Goal: Task Accomplishment & Management: Manage account settings

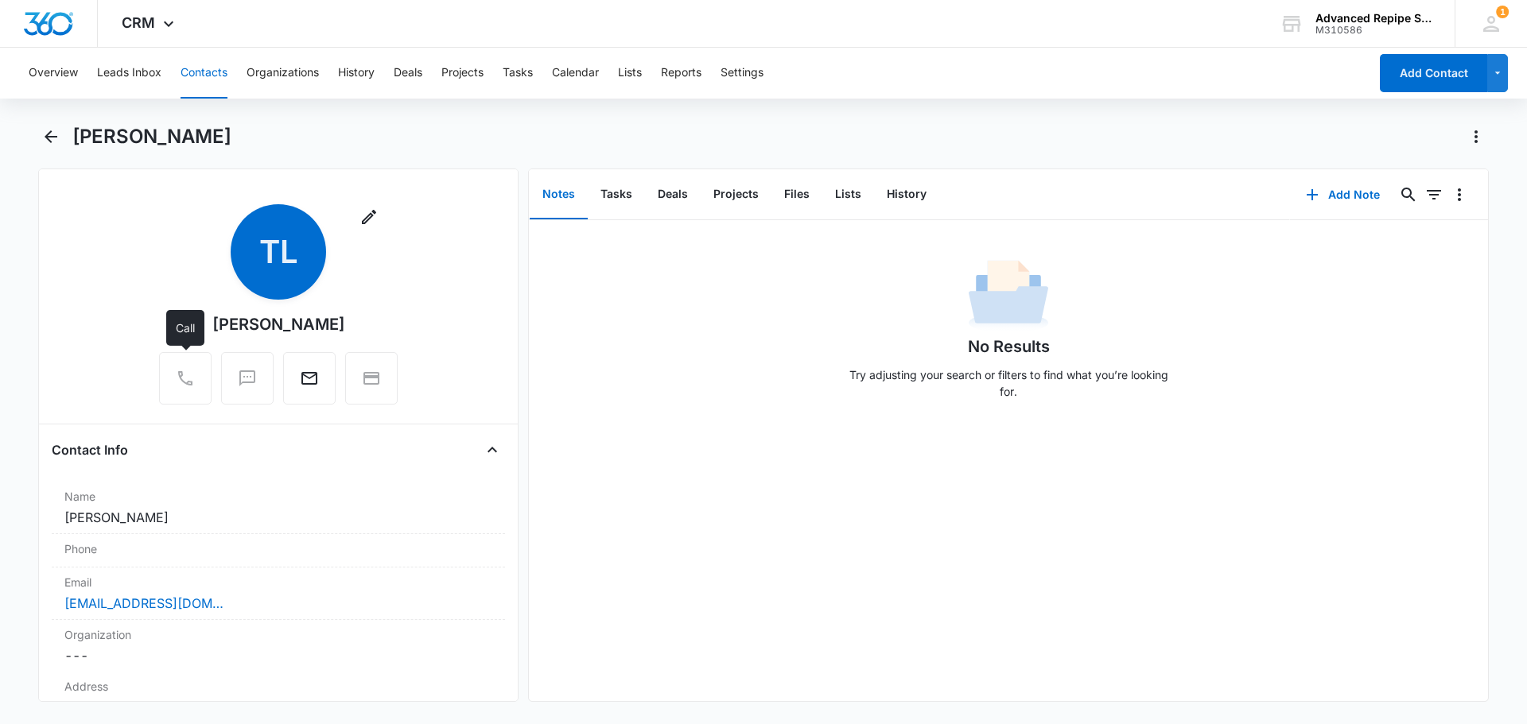
click at [173, 387] on div at bounding box center [185, 378] width 52 height 52
click at [45, 124] on button "Back" at bounding box center [50, 136] width 25 height 25
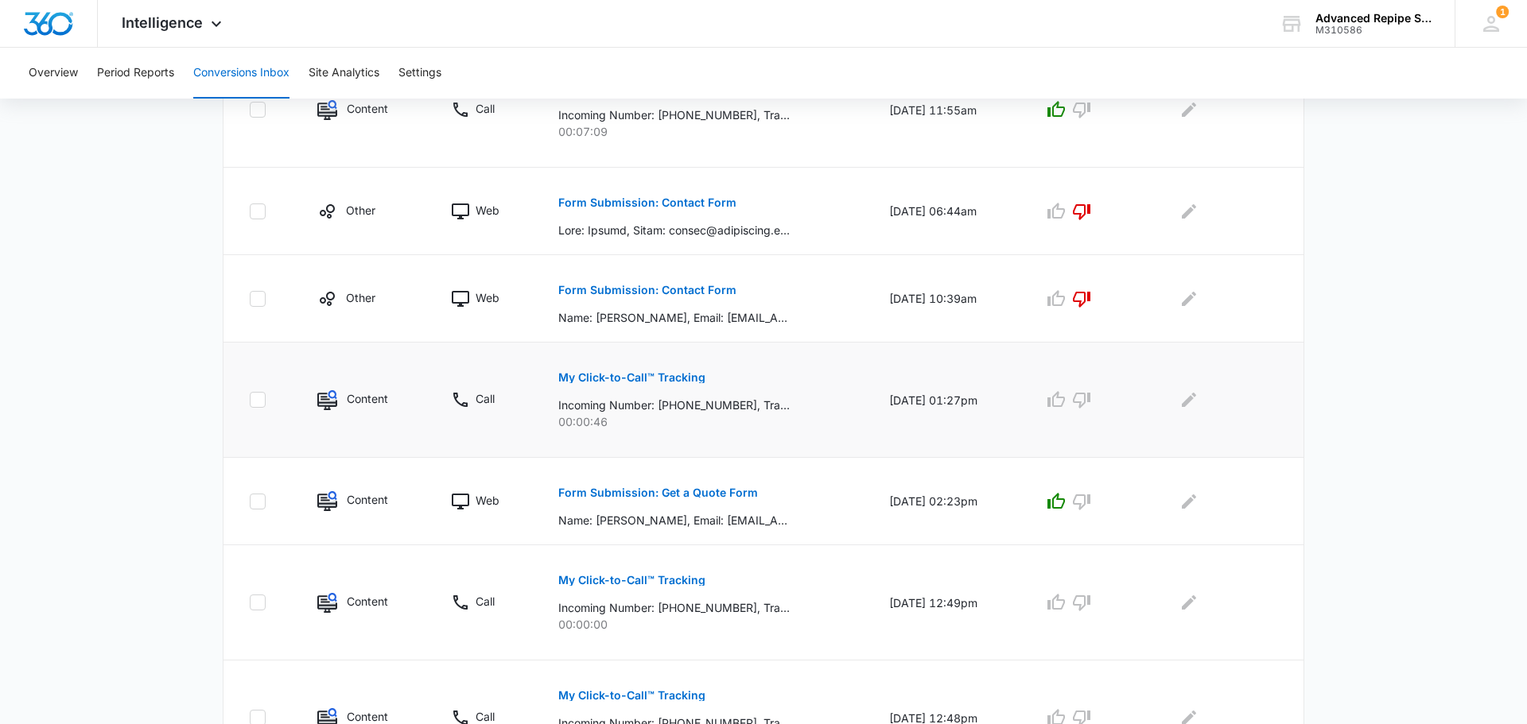
scroll to position [690, 0]
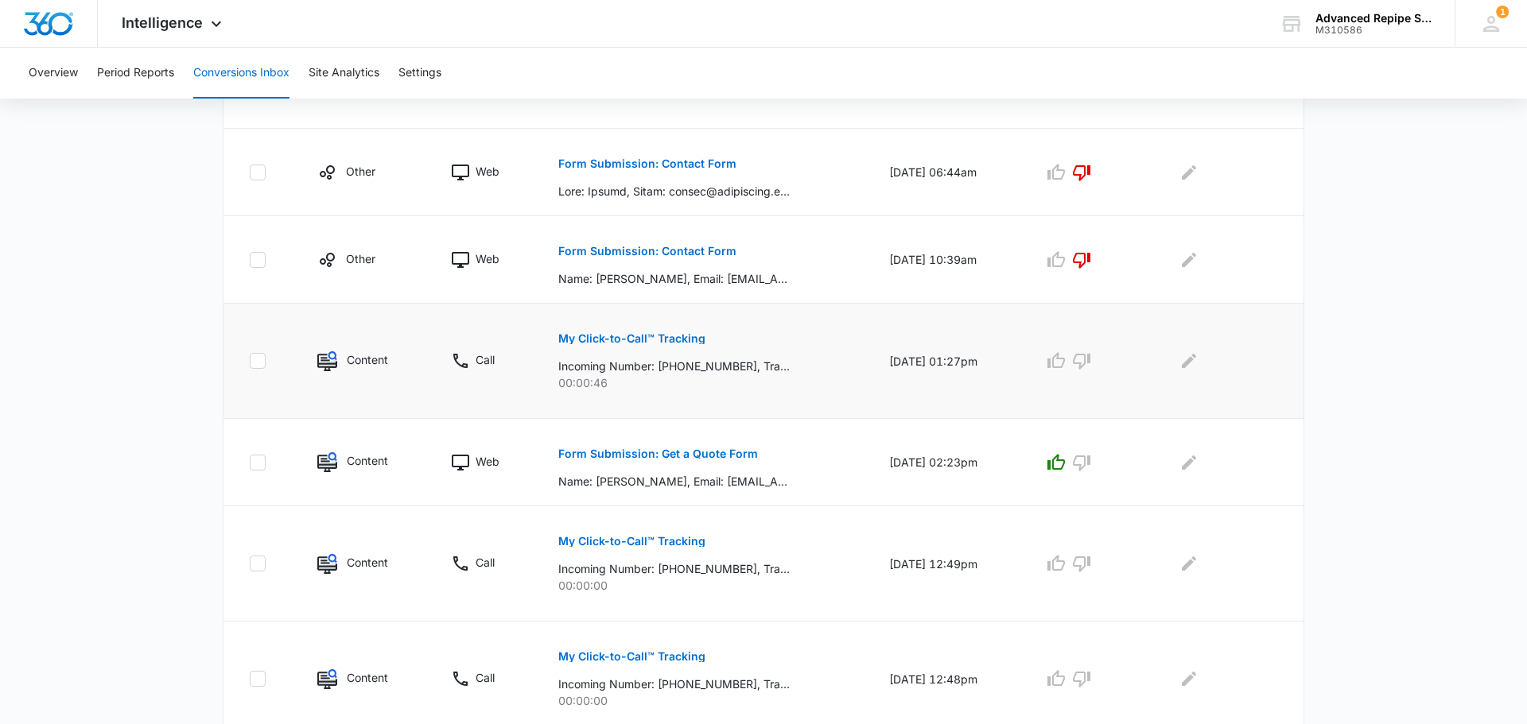
click at [720, 394] on td "My Click-to-Call™ Tracking Incoming Number: +19259227231, Tracking Number: +191…" at bounding box center [704, 361] width 330 height 115
click at [377, 359] on p "Content" at bounding box center [367, 359] width 41 height 17
click at [607, 335] on p "My Click-to-Call™ Tracking" at bounding box center [631, 338] width 147 height 11
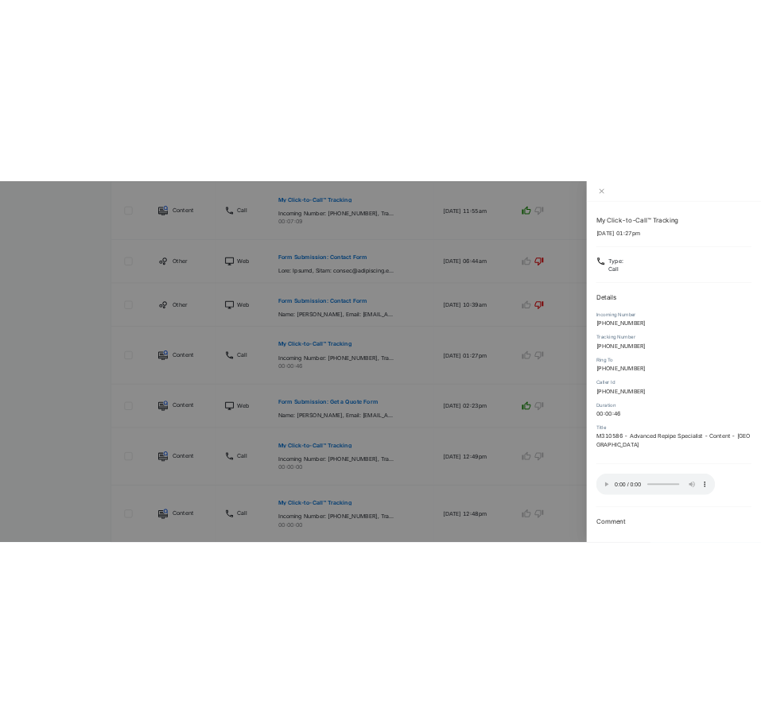
scroll to position [760, 0]
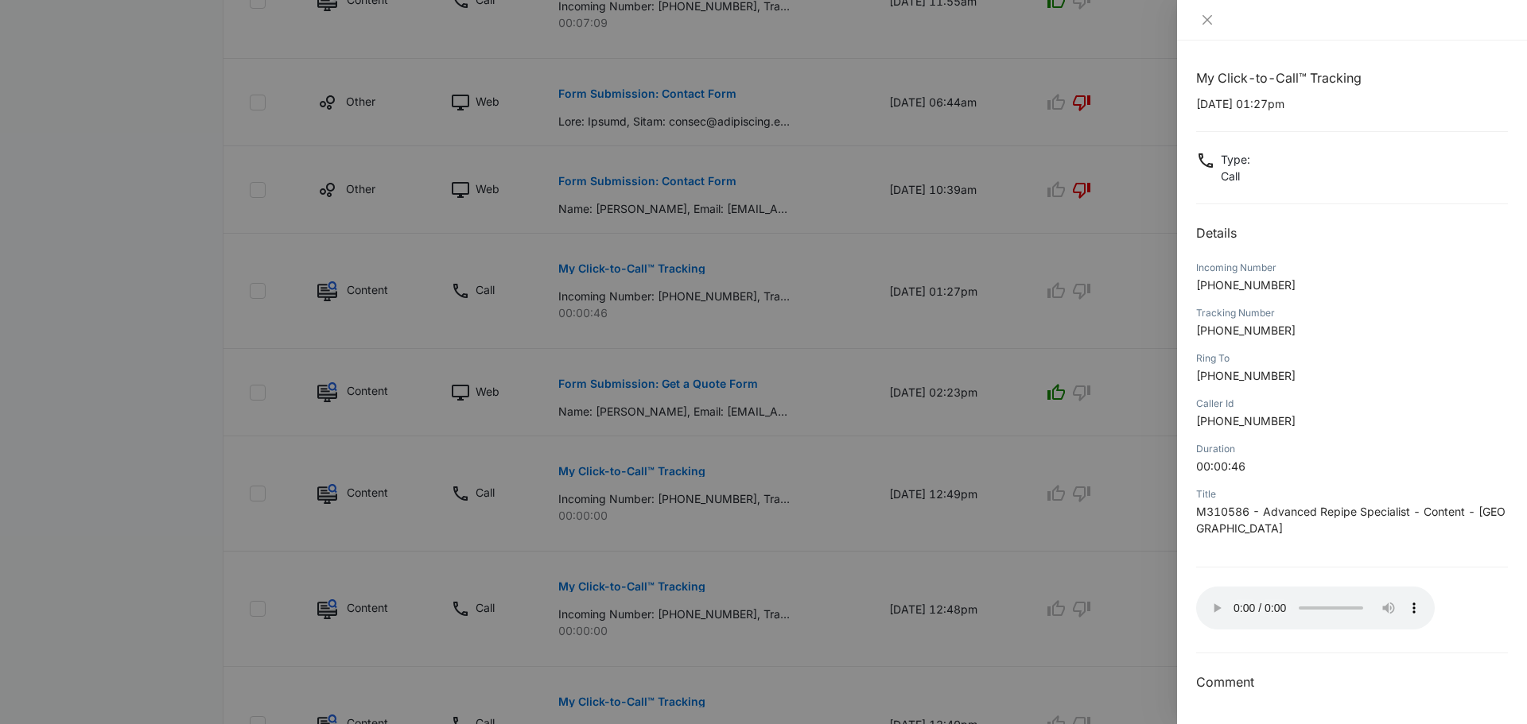
click at [1220, 14] on div at bounding box center [1352, 20] width 312 height 14
click at [1212, 20] on icon "close" at bounding box center [1207, 20] width 13 height 13
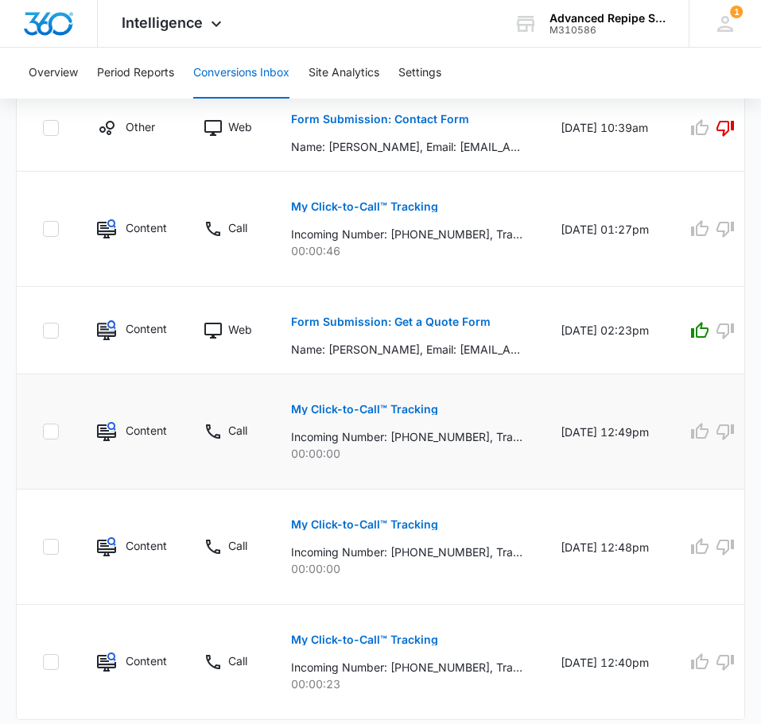
scroll to position [1437, 0]
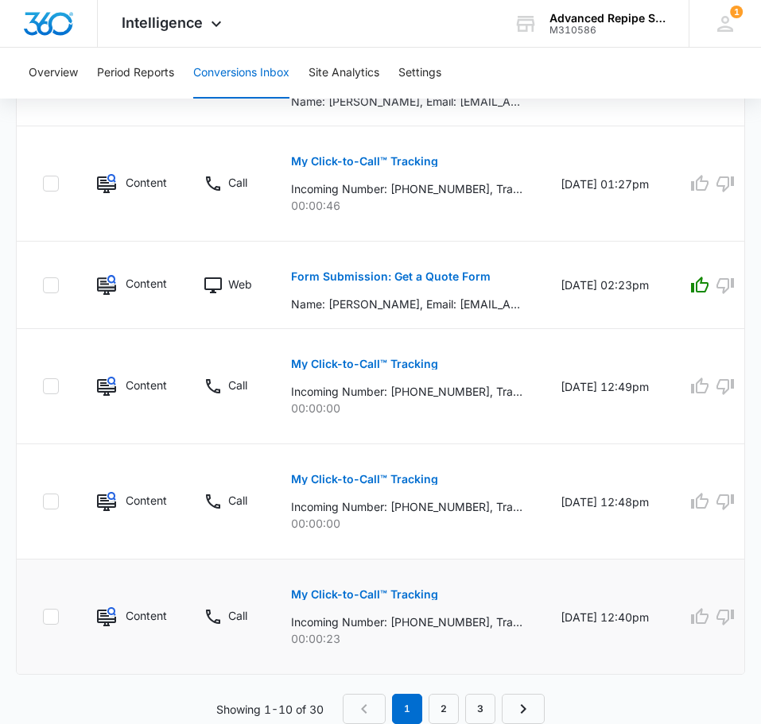
click at [447, 604] on div "My Click-to-Call™ Tracking Incoming Number: +18183121104, Tracking Number: +140…" at bounding box center [406, 612] width 231 height 72
click at [151, 619] on p "Content" at bounding box center [146, 615] width 40 height 17
click at [108, 614] on img at bounding box center [106, 616] width 19 height 19
click at [366, 592] on p "My Click-to-Call™ Tracking" at bounding box center [364, 594] width 147 height 11
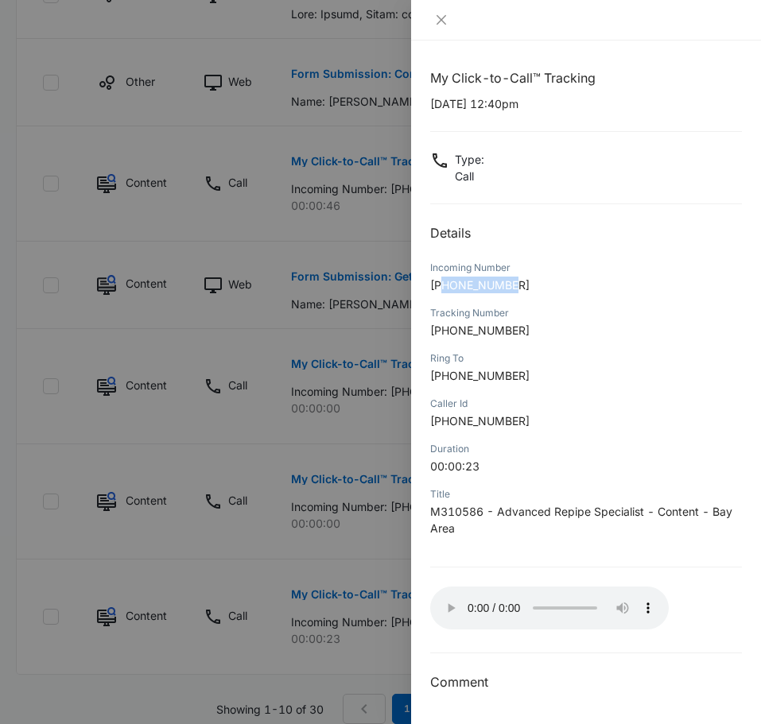
drag, startPoint x: 445, startPoint y: 286, endPoint x: 518, endPoint y: 285, distance: 73.2
click at [518, 285] on p "+18183121104" at bounding box center [586, 285] width 312 height 17
copy span "8183121104"
click at [340, 460] on div at bounding box center [380, 362] width 761 height 724
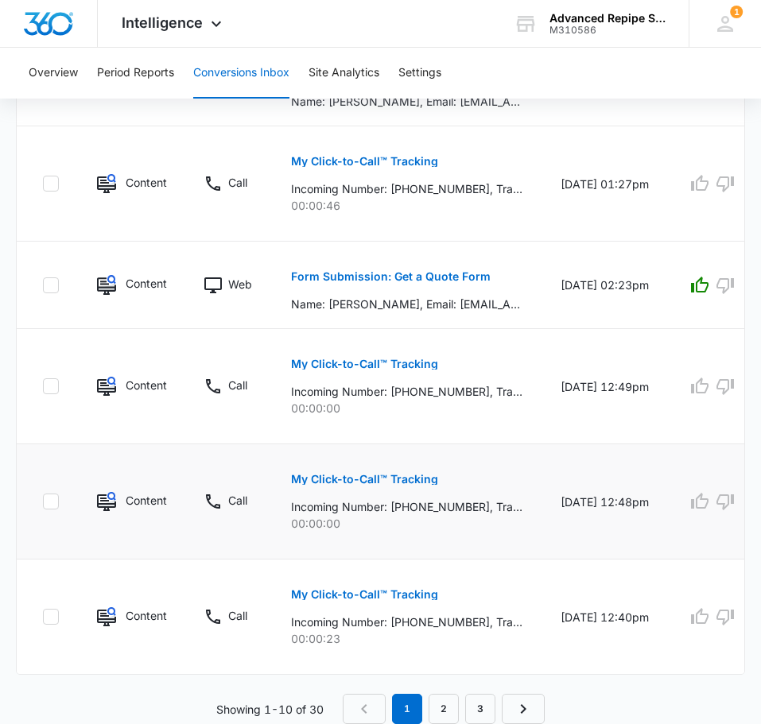
click at [319, 474] on p "My Click-to-Call™ Tracking" at bounding box center [364, 479] width 147 height 11
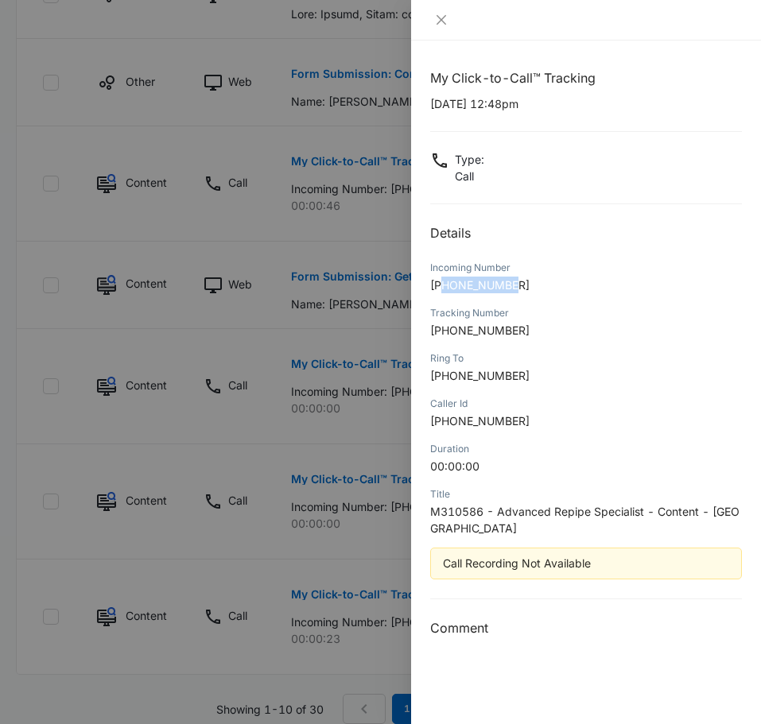
drag, startPoint x: 443, startPoint y: 288, endPoint x: 517, endPoint y: 287, distance: 73.9
click at [517, 287] on p "+18183121104" at bounding box center [586, 285] width 312 height 17
drag, startPoint x: 443, startPoint y: 332, endPoint x: 527, endPoint y: 330, distance: 84.3
click at [527, 330] on p "+19162459038" at bounding box center [586, 330] width 312 height 17
copy span "9162459038"
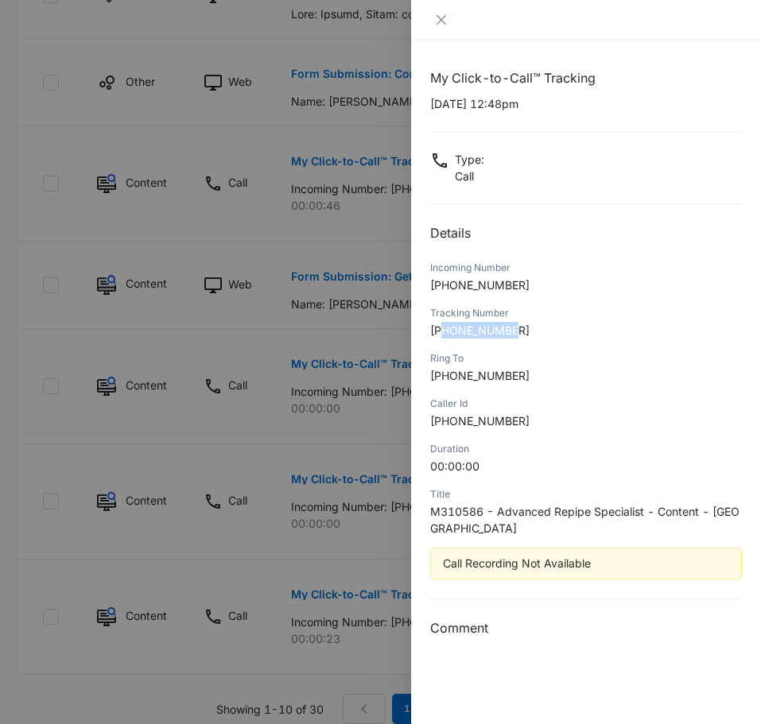
click at [273, 382] on div at bounding box center [380, 362] width 761 height 724
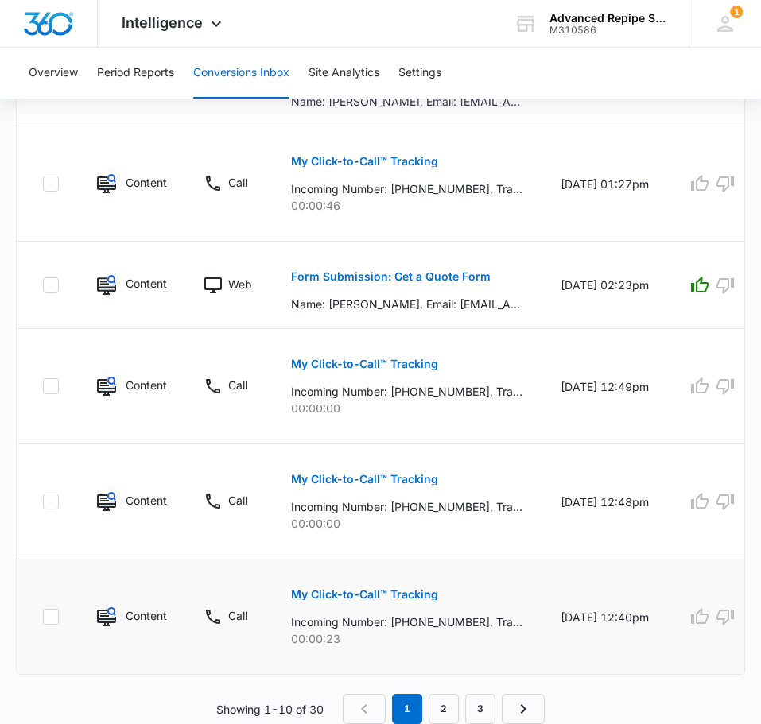
click at [351, 586] on button "My Click-to-Call™ Tracking" at bounding box center [364, 595] width 147 height 38
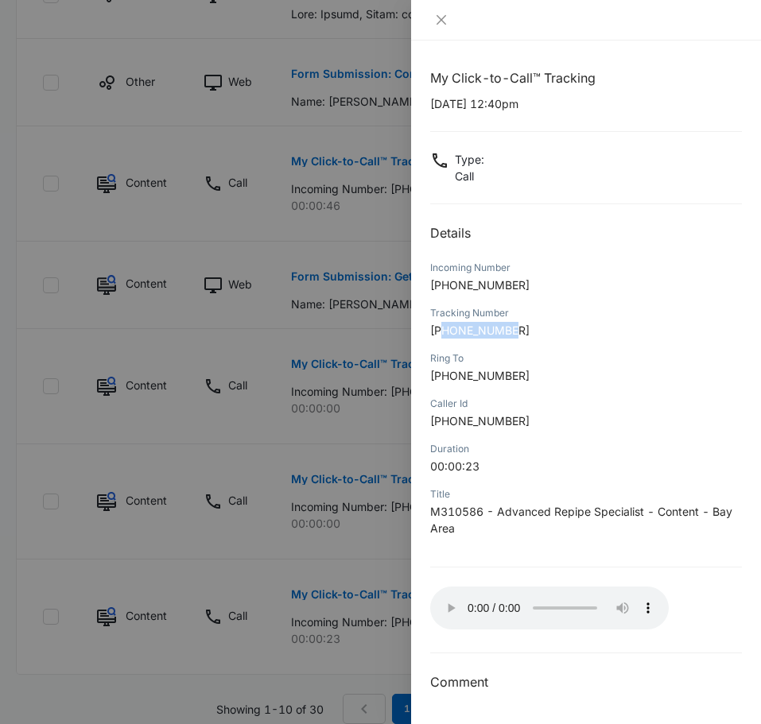
drag, startPoint x: 444, startPoint y: 328, endPoint x: 517, endPoint y: 327, distance: 73.2
click at [517, 327] on p "+14082145450" at bounding box center [586, 330] width 312 height 17
copy span "4082145450"
click at [440, 21] on icon "close" at bounding box center [441, 20] width 10 height 10
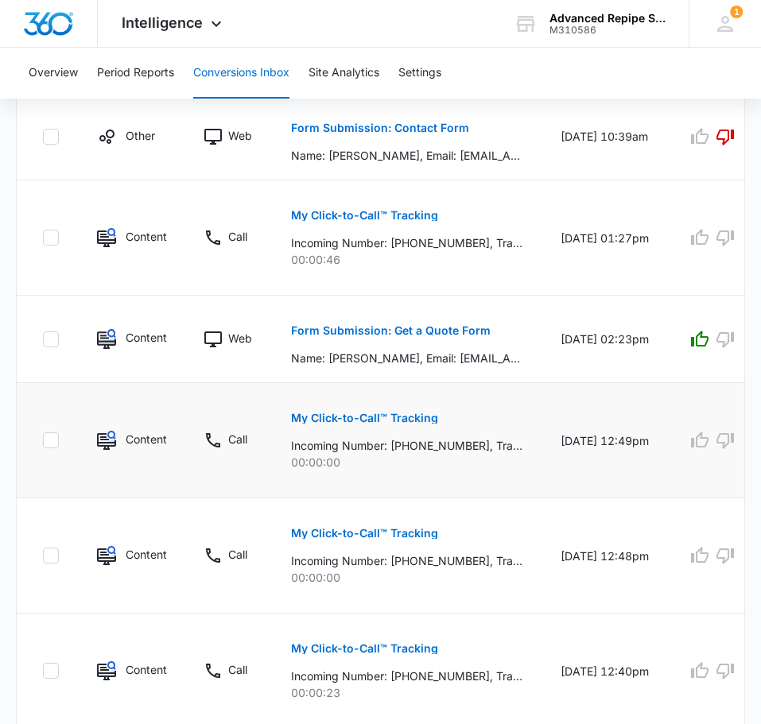
scroll to position [1382, 0]
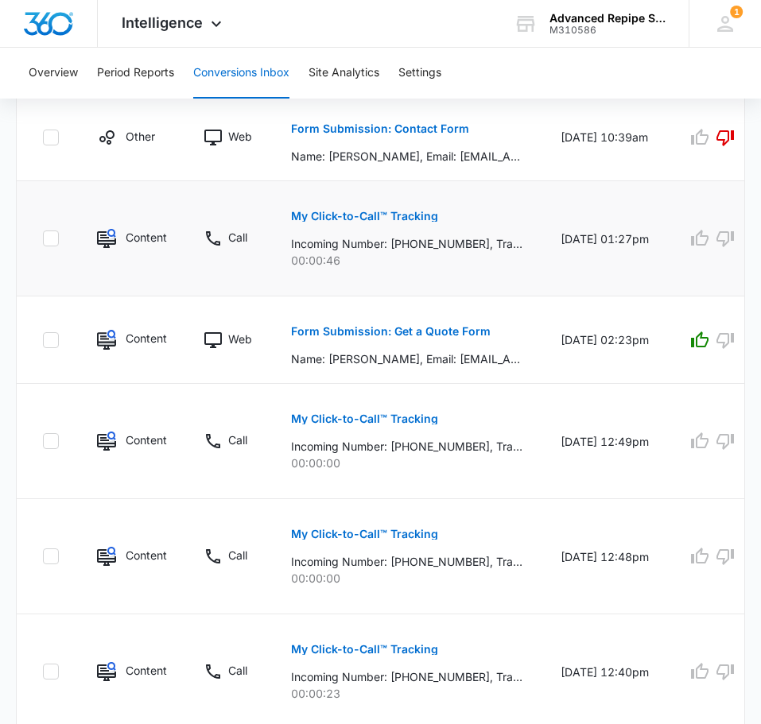
click at [359, 212] on p "My Click-to-Call™ Tracking" at bounding box center [364, 216] width 147 height 11
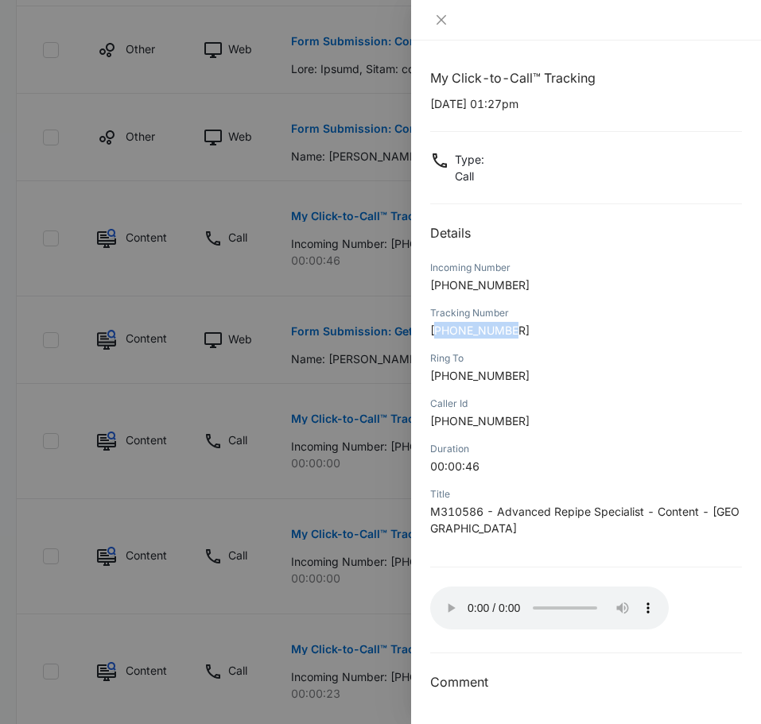
drag, startPoint x: 440, startPoint y: 333, endPoint x: 518, endPoint y: 332, distance: 78.7
click at [518, 332] on p "+19162459038" at bounding box center [586, 330] width 312 height 17
copy span "19162459038"
click at [438, 28] on div at bounding box center [586, 20] width 350 height 41
click at [439, 19] on icon "close" at bounding box center [441, 20] width 13 height 13
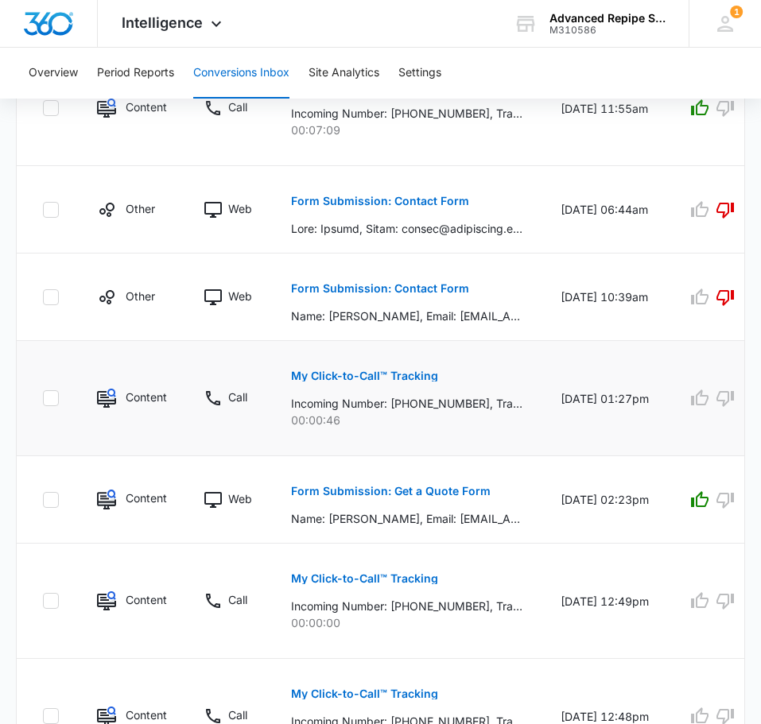
scroll to position [1218, 0]
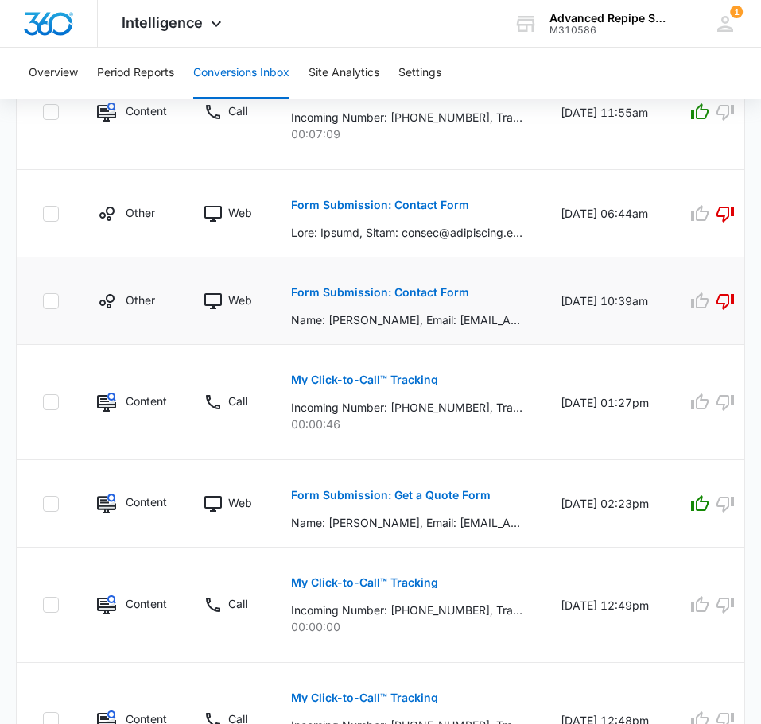
click at [375, 293] on p "Form Submission: Contact Form" at bounding box center [380, 292] width 178 height 11
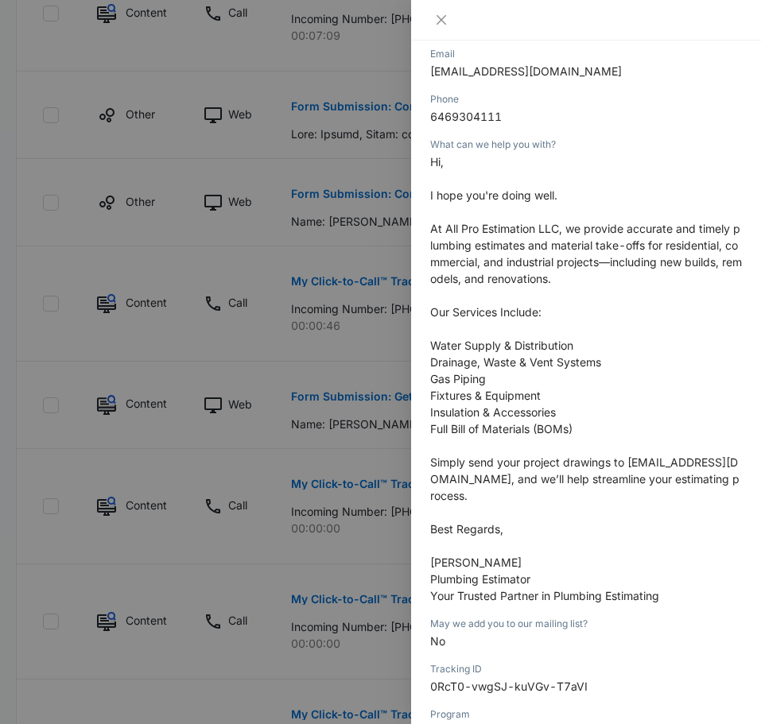
scroll to position [266, 0]
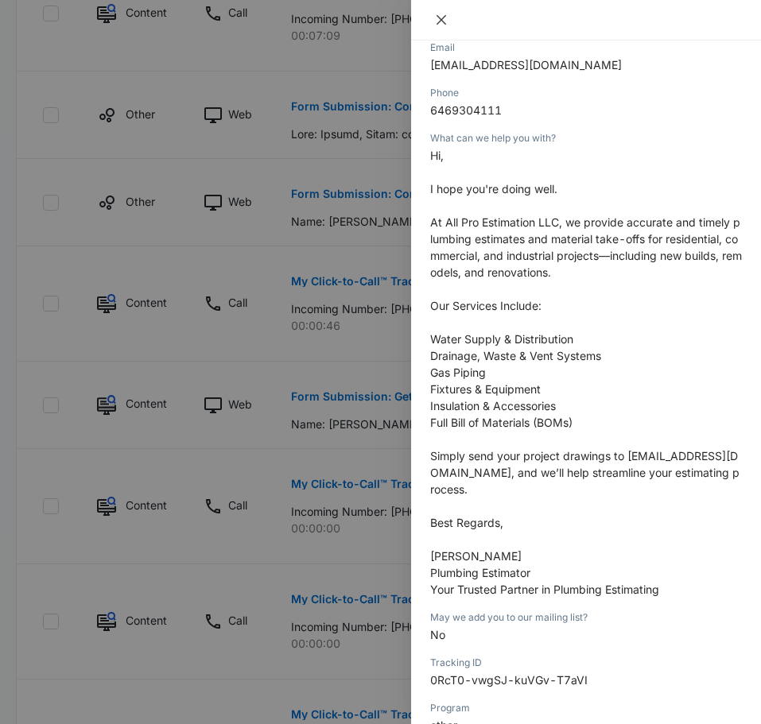
click at [445, 17] on icon "close" at bounding box center [441, 20] width 13 height 13
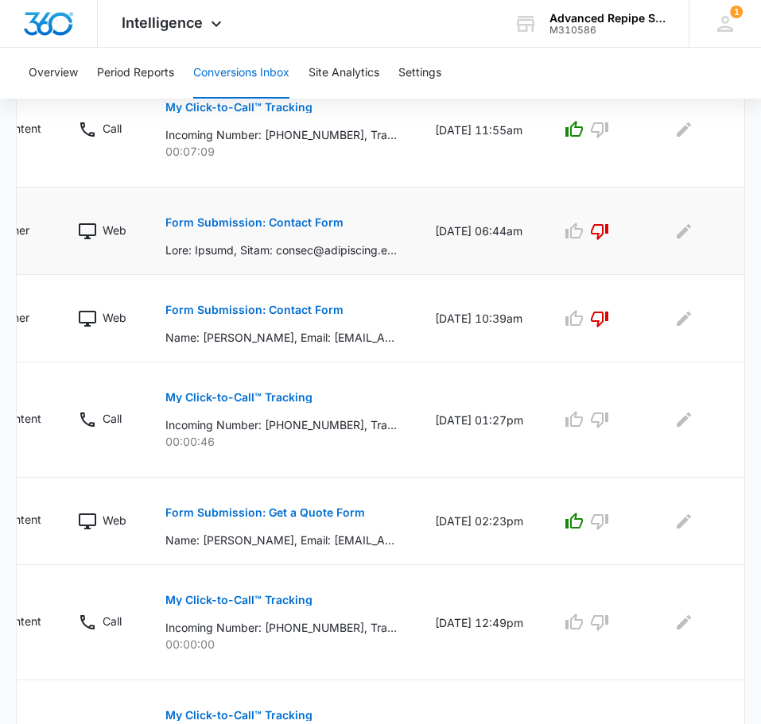
scroll to position [1202, 0]
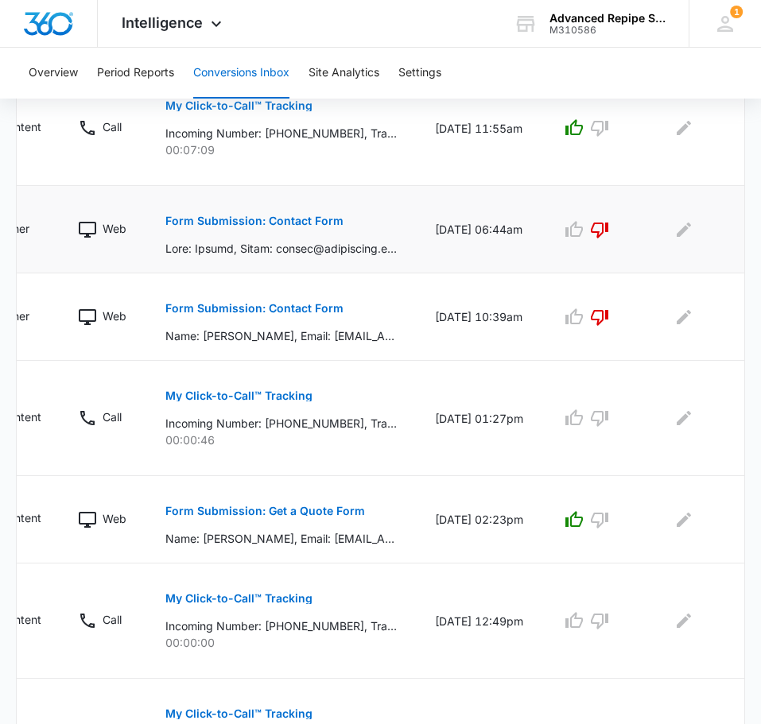
click at [275, 221] on p "Form Submission: Contact Form" at bounding box center [254, 220] width 178 height 11
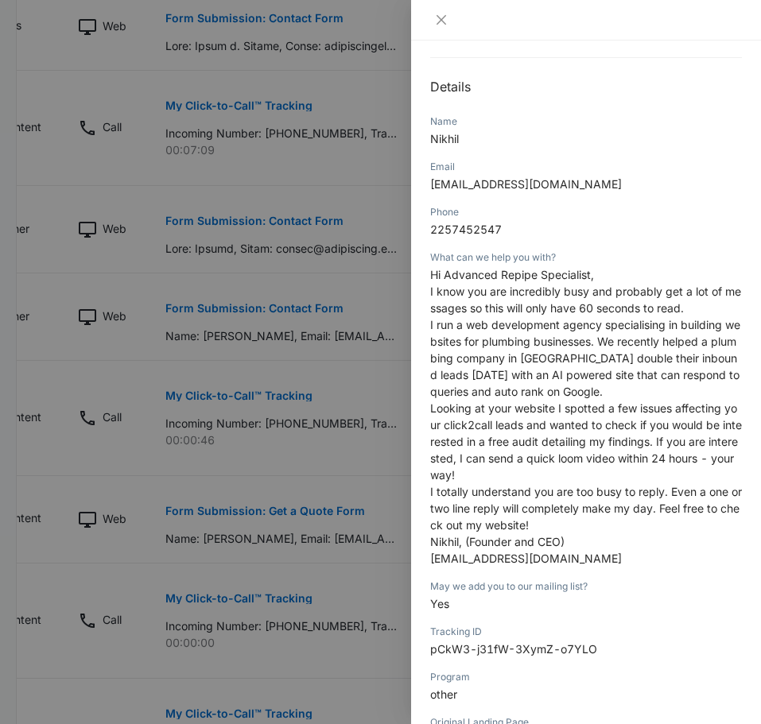
scroll to position [130, 0]
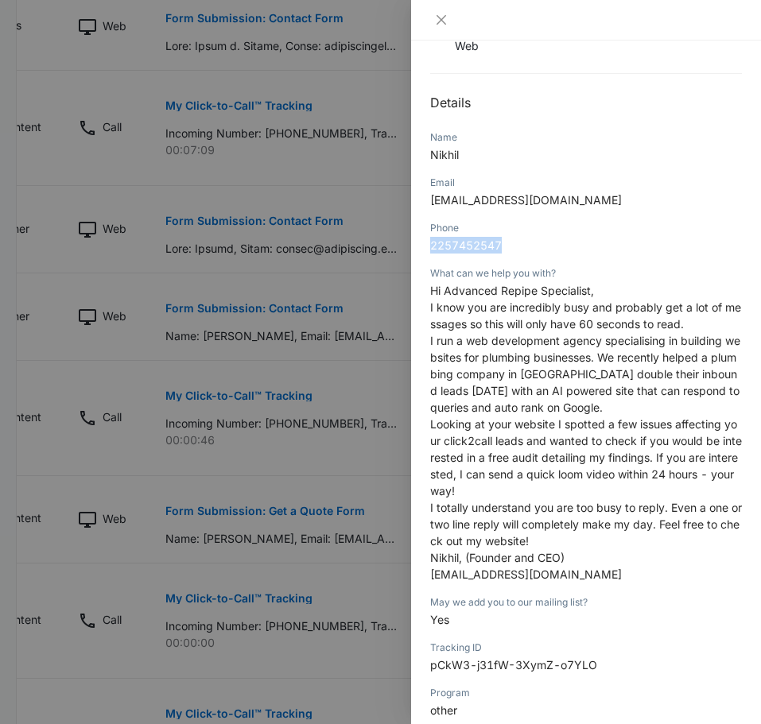
drag, startPoint x: 430, startPoint y: 246, endPoint x: 507, endPoint y: 242, distance: 77.2
click at [507, 242] on p "2257452547" at bounding box center [586, 245] width 312 height 17
copy span "2257452547"
click at [442, 16] on icon "close" at bounding box center [441, 20] width 13 height 13
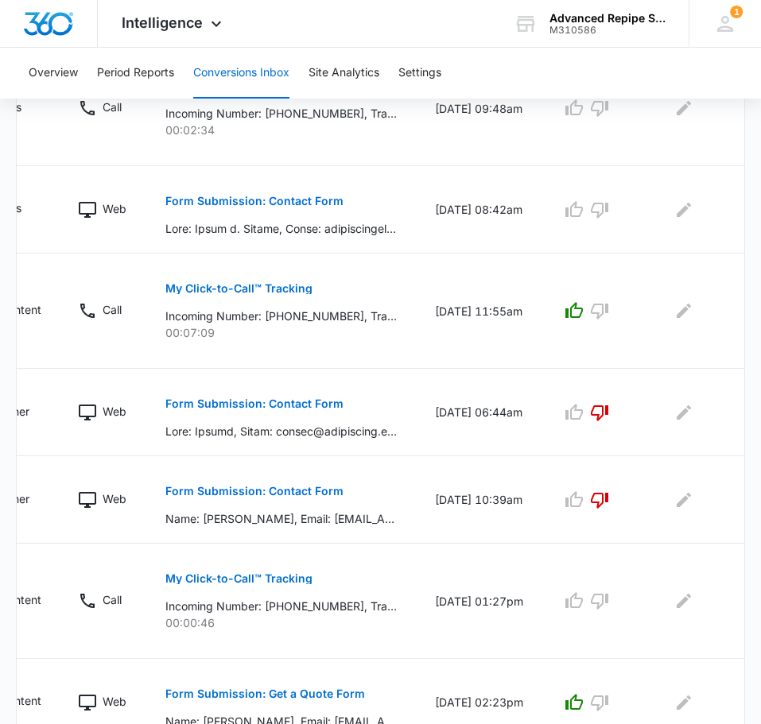
scroll to position [969, 0]
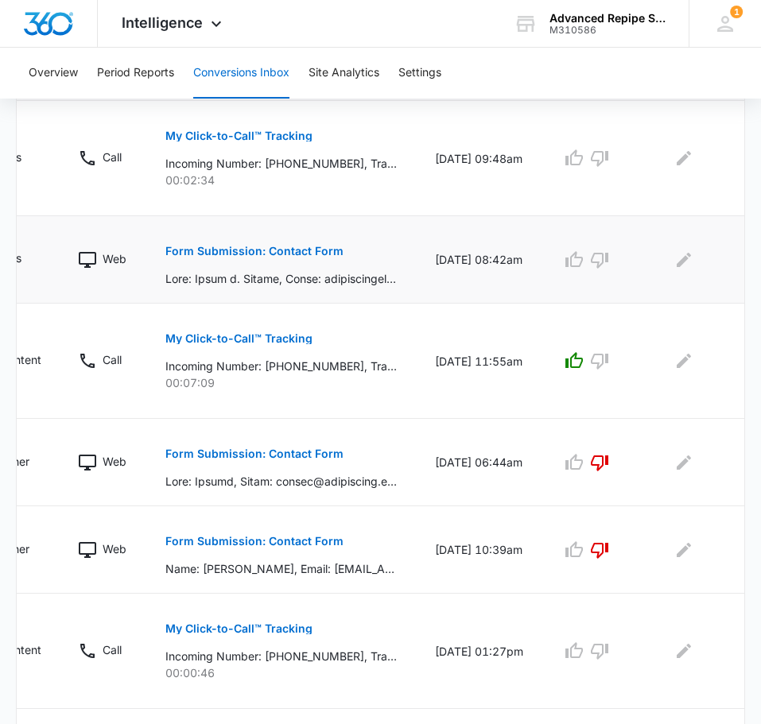
click at [290, 246] on p "Form Submission: Contact Form" at bounding box center [254, 251] width 178 height 11
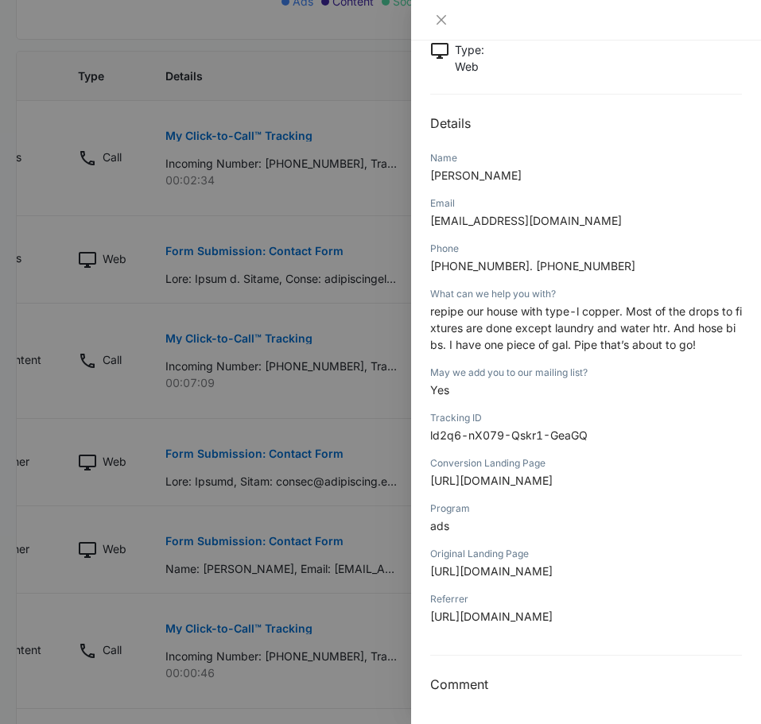
scroll to position [147, 0]
drag, startPoint x: 445, startPoint y: 230, endPoint x: 530, endPoint y: 231, distance: 84.3
click at [530, 259] on span "1-408-472-0352. 1-408-775-5787" at bounding box center [532, 266] width 205 height 14
copy span "408-472-0352"
drag, startPoint x: 162, startPoint y: 42, endPoint x: 184, endPoint y: 52, distance: 24.2
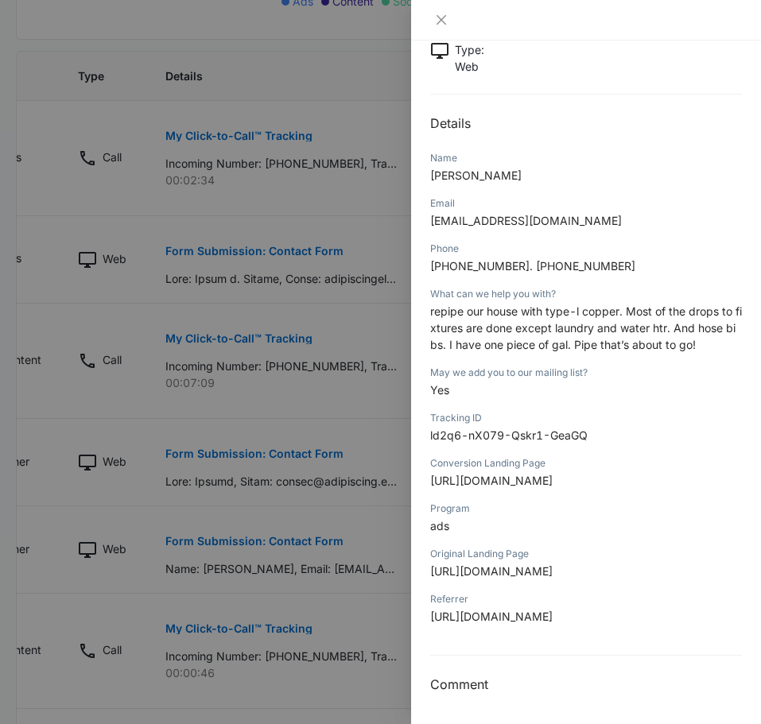
click at [167, 45] on div at bounding box center [380, 362] width 761 height 724
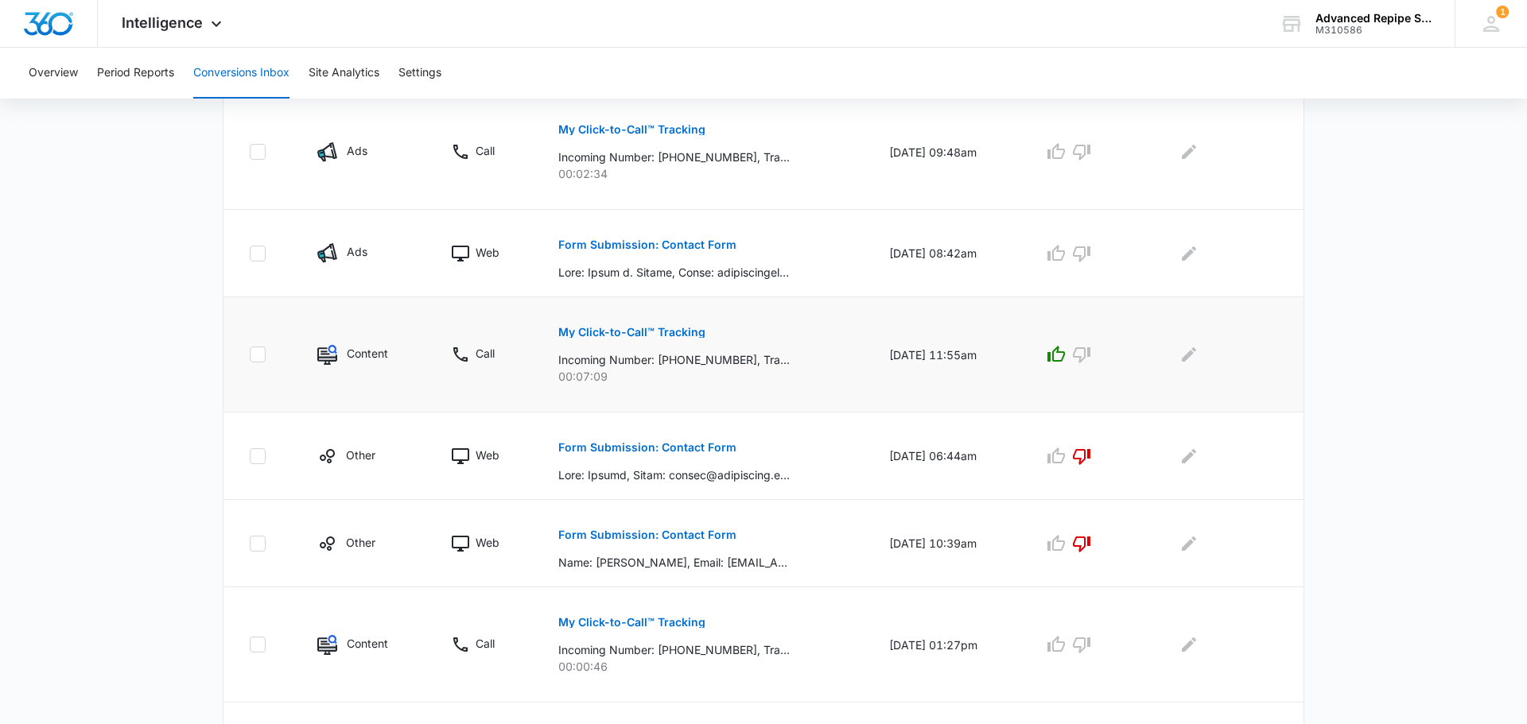
scroll to position [375, 0]
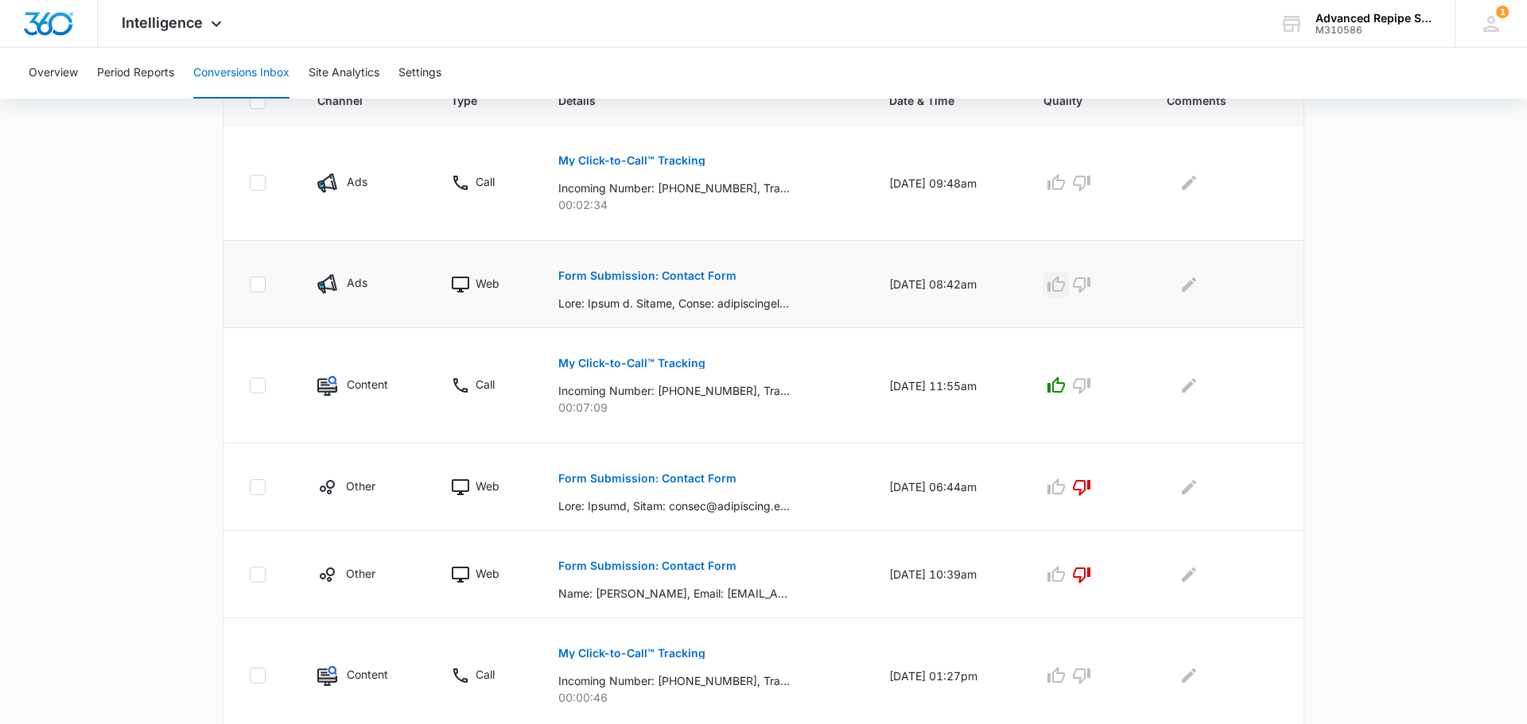
click at [1065, 289] on icon "button" at bounding box center [1055, 284] width 19 height 19
click at [1197, 285] on icon "Edit Comments" at bounding box center [1188, 284] width 19 height 19
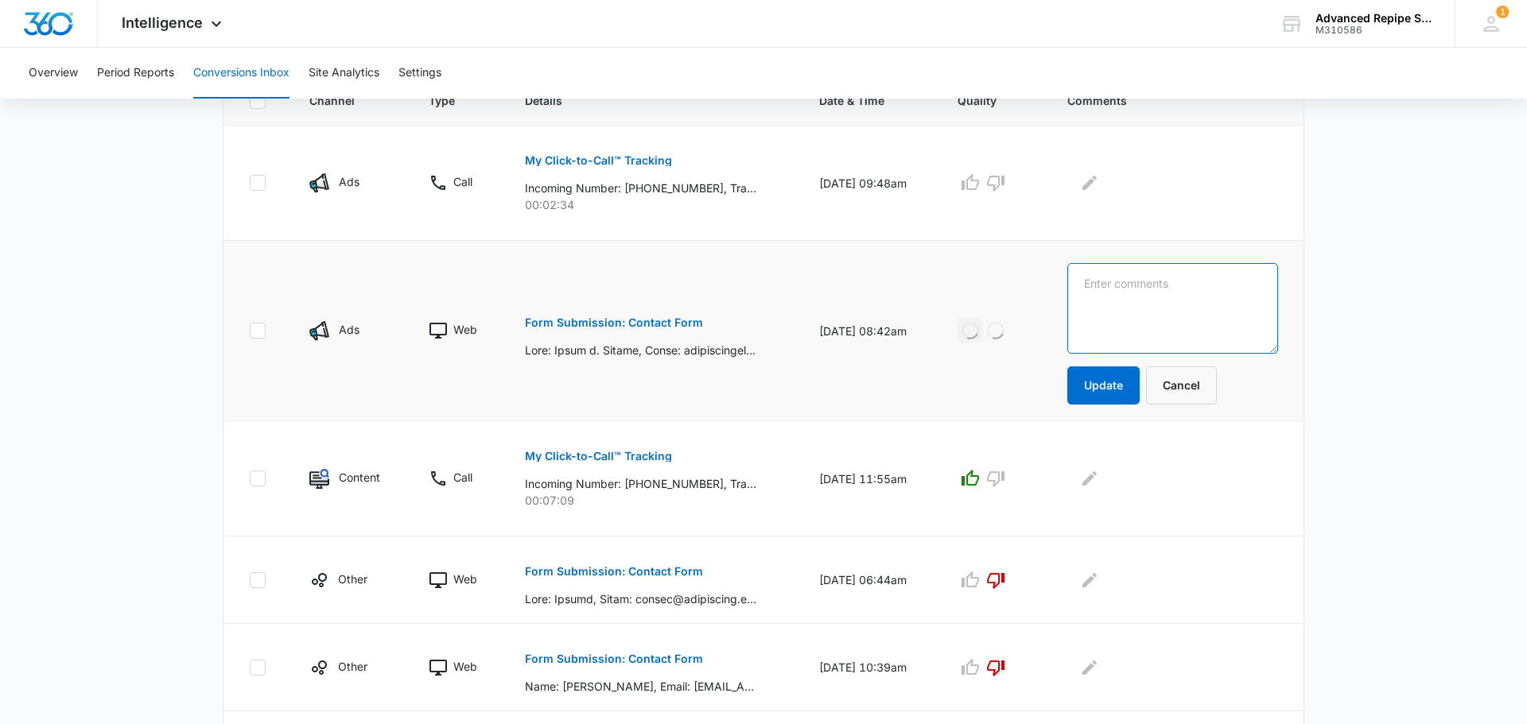
click at [1196, 336] on textarea at bounding box center [1172, 308] width 211 height 91
type textarea "wants repipe for his home"
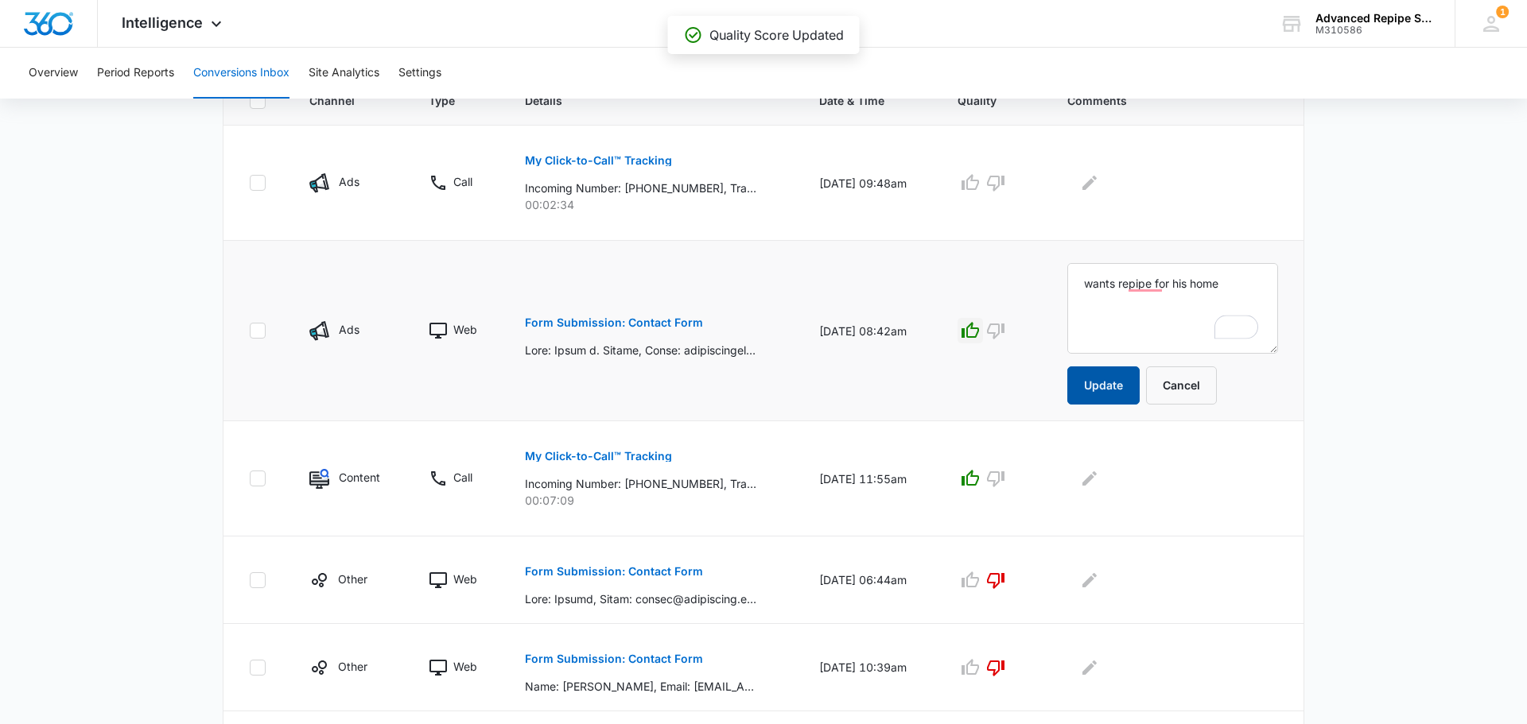
click at [1126, 388] on button "Update" at bounding box center [1103, 386] width 72 height 38
click at [1131, 394] on button "Update" at bounding box center [1103, 386] width 72 height 38
click at [637, 479] on p "Incoming Number: +14087380578, Tracking Number: +14082145450, Ring To: +1408609…" at bounding box center [640, 483] width 231 height 17
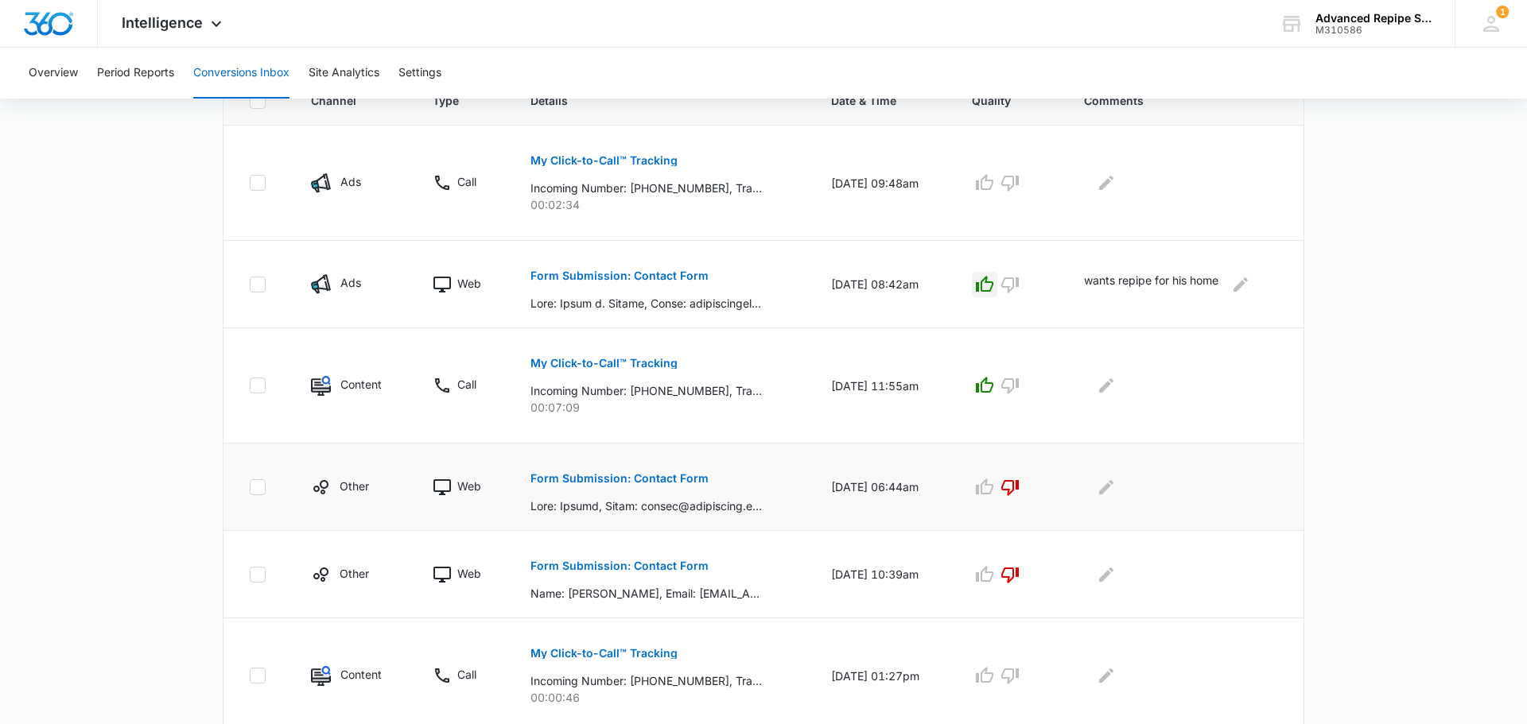
click at [559, 460] on button "Form Submission: Contact Form" at bounding box center [619, 479] width 178 height 38
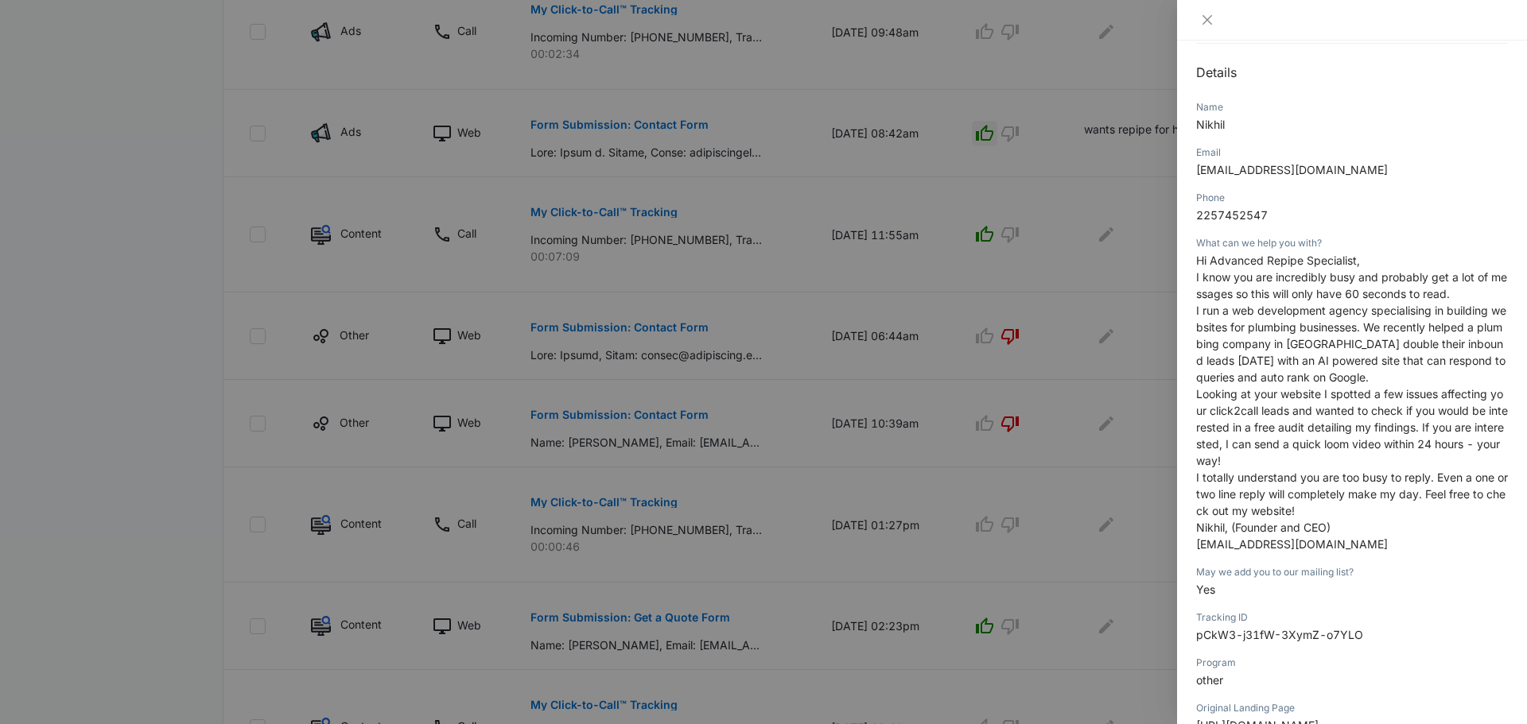
scroll to position [88, 0]
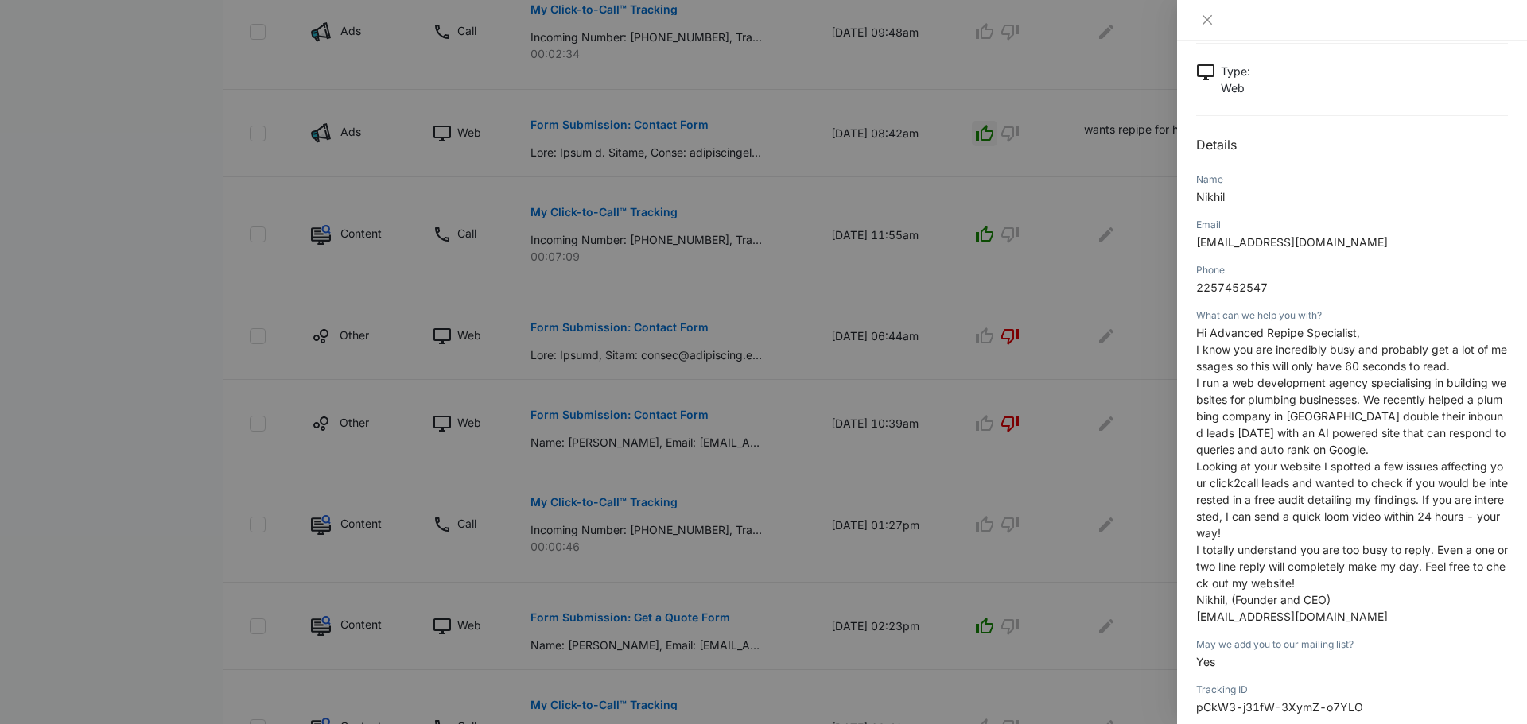
click at [1093, 247] on div at bounding box center [763, 362] width 1527 height 724
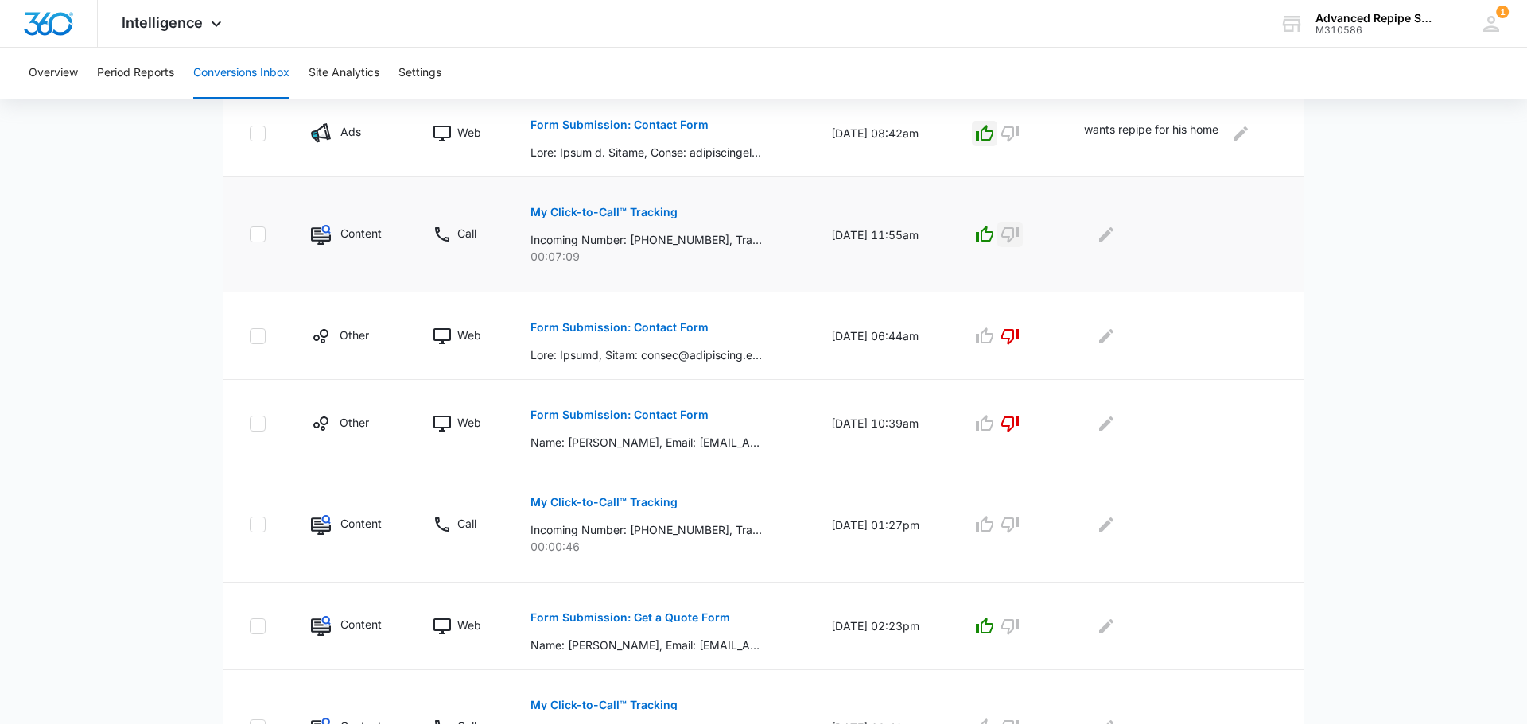
click at [1019, 235] on icon "button" at bounding box center [1009, 234] width 19 height 19
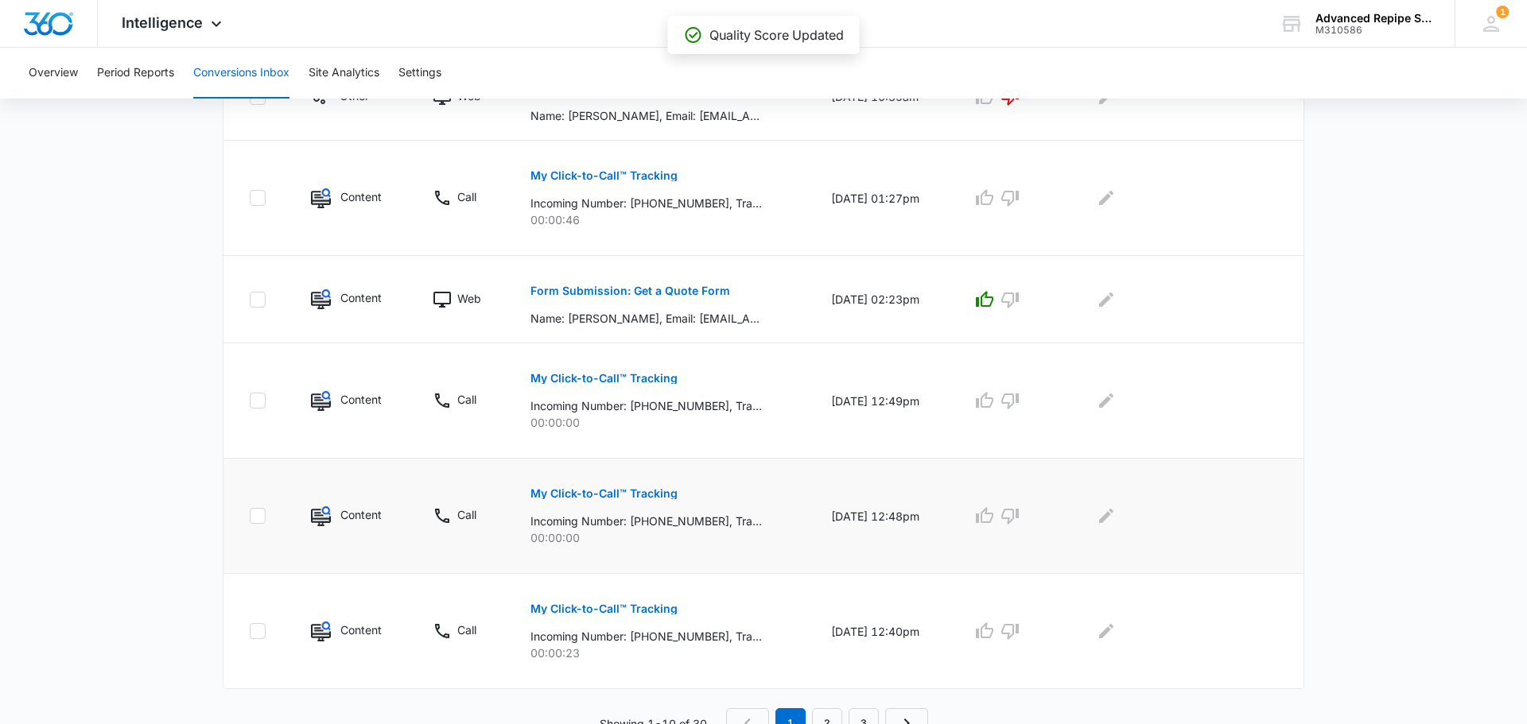
scroll to position [867, 0]
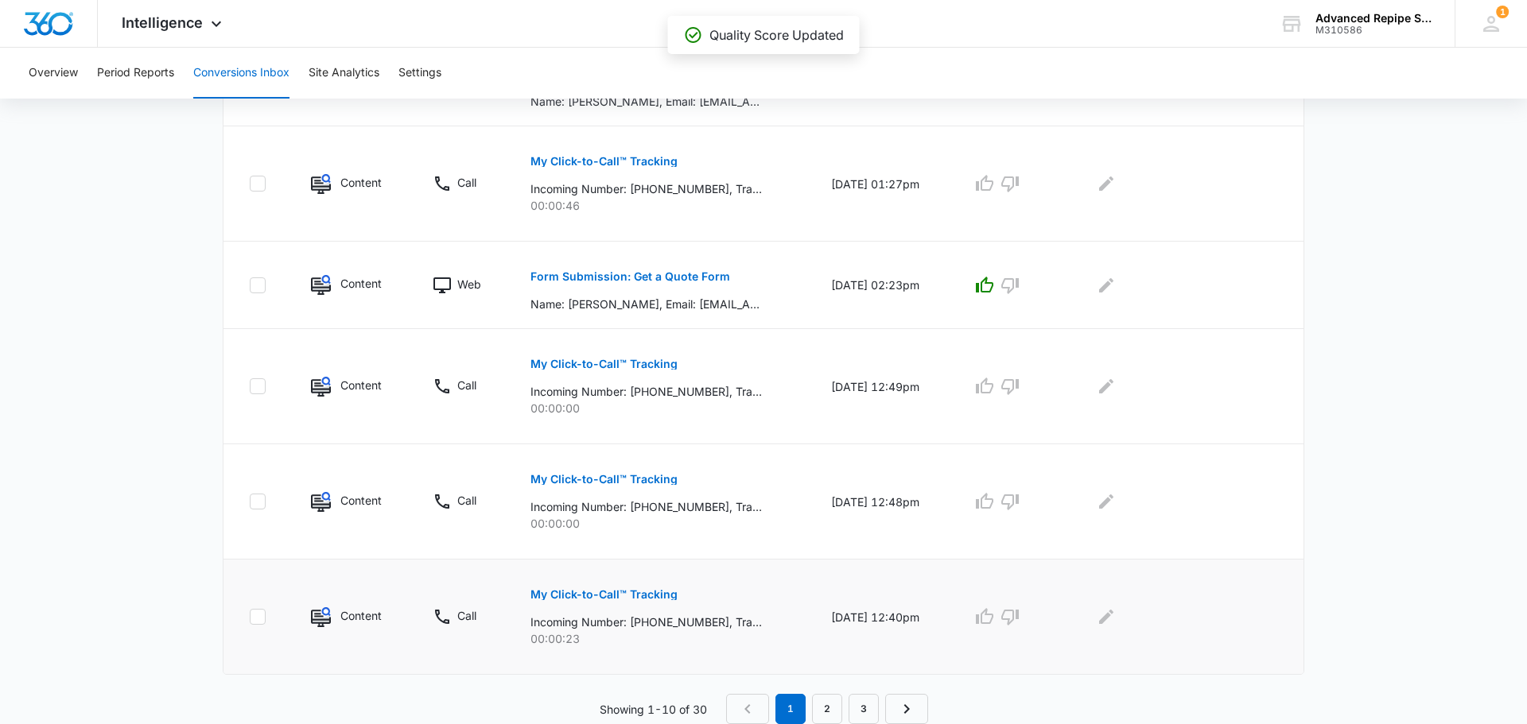
click at [599, 589] on p "My Click-to-Call™ Tracking" at bounding box center [603, 594] width 147 height 11
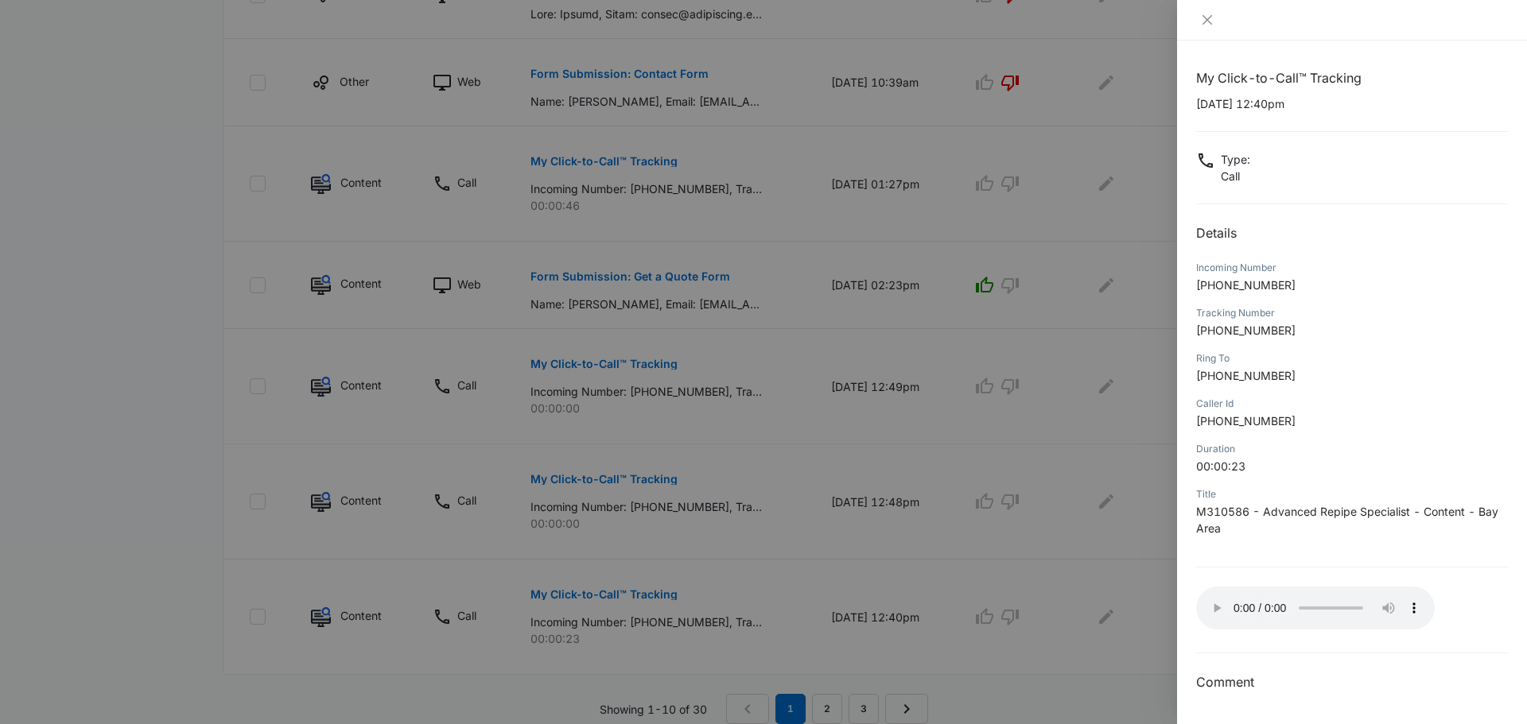
click at [1015, 231] on div at bounding box center [763, 362] width 1527 height 724
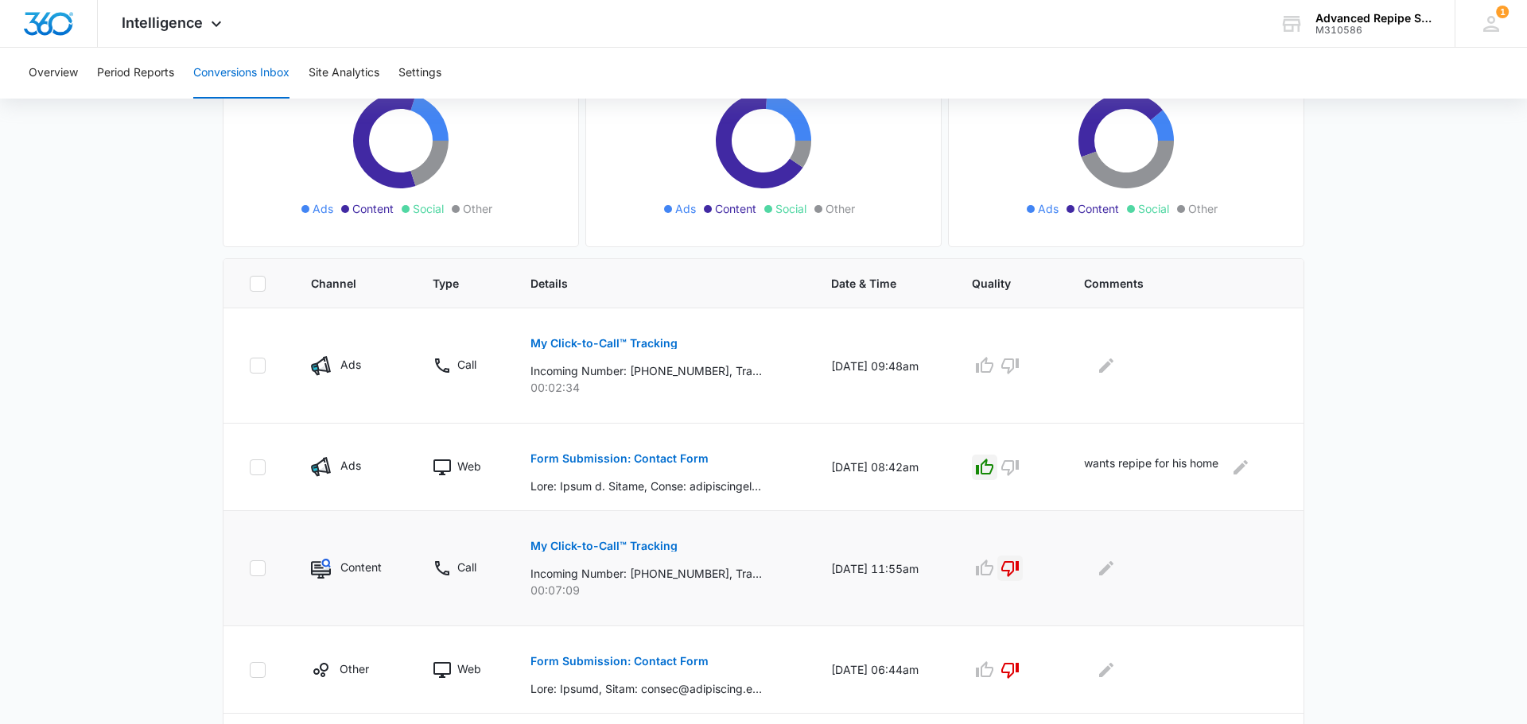
scroll to position [51, 0]
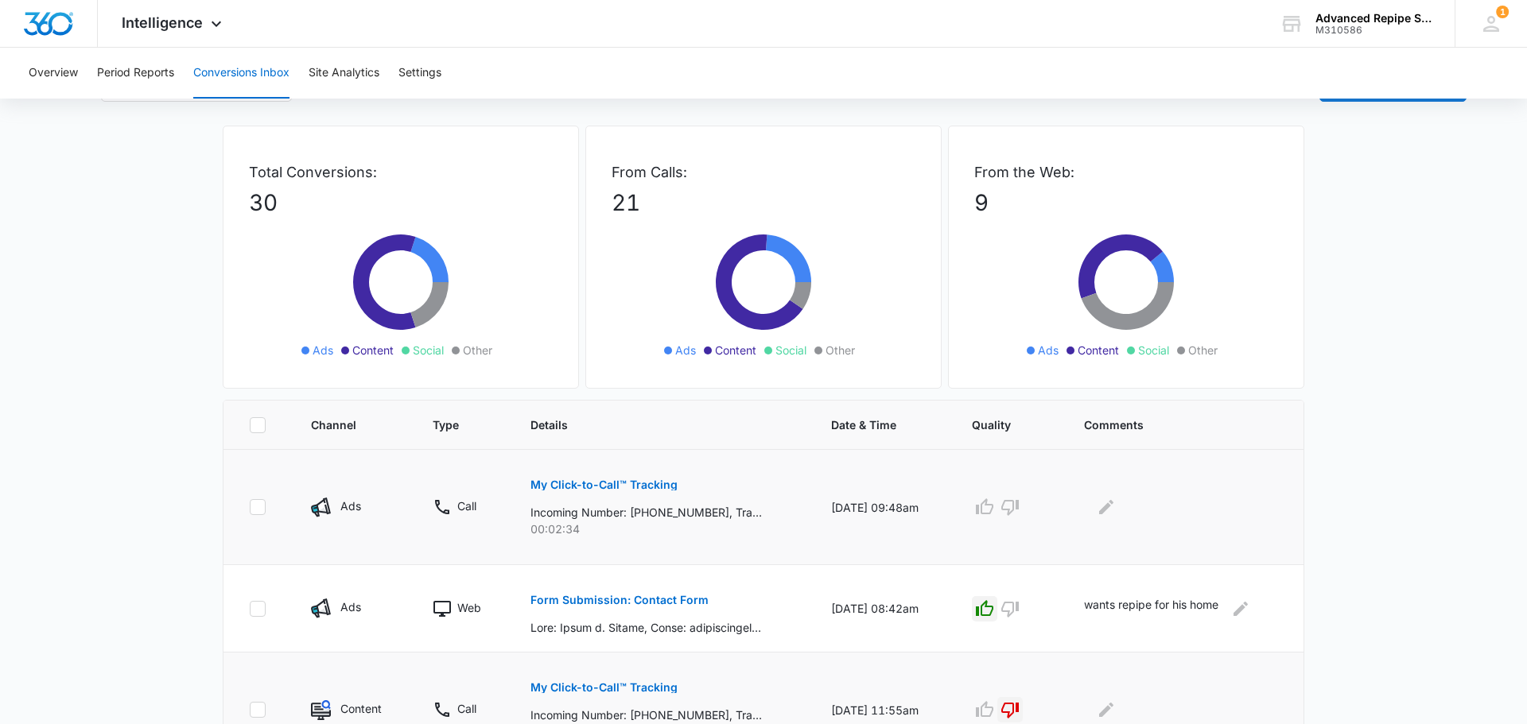
click at [573, 483] on p "My Click-to-Call™ Tracking" at bounding box center [603, 484] width 147 height 11
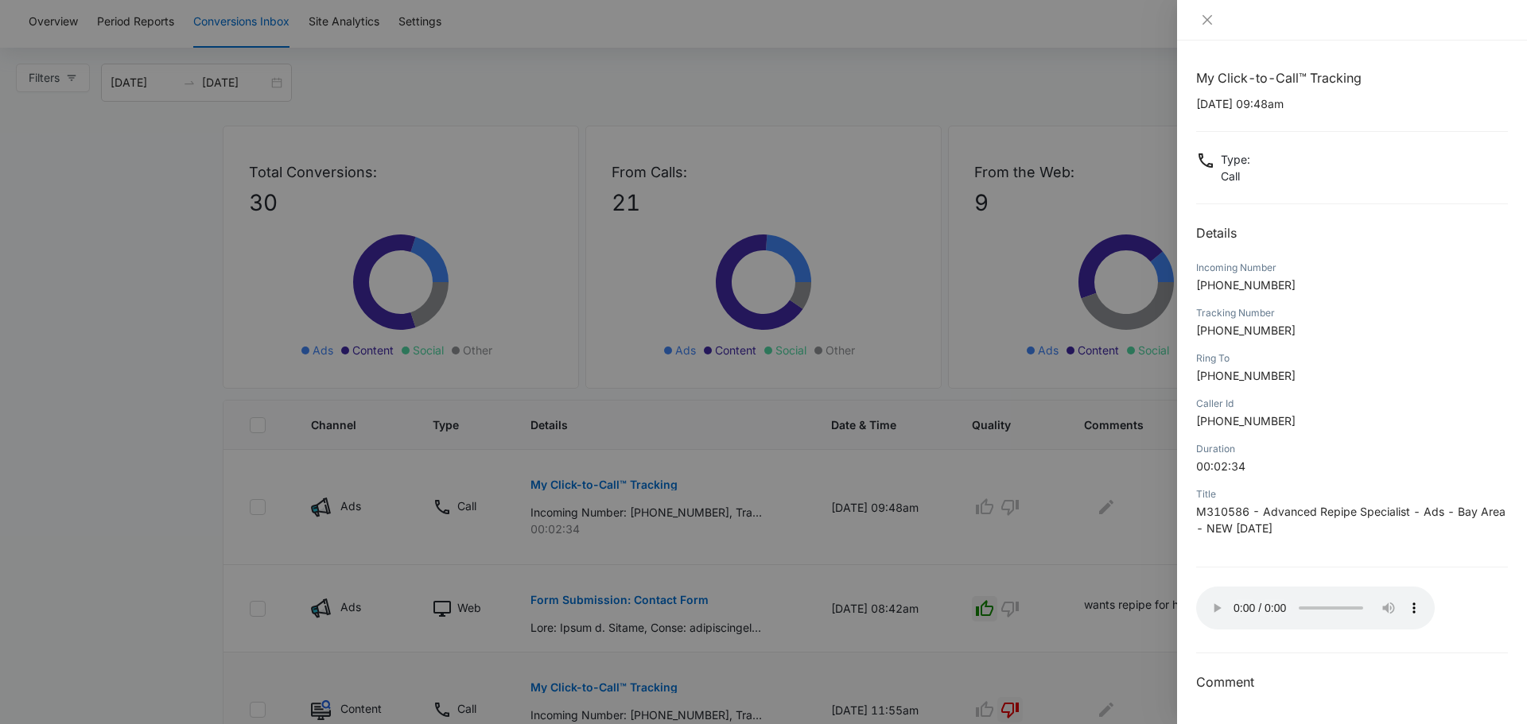
click at [753, 490] on div at bounding box center [763, 362] width 1527 height 724
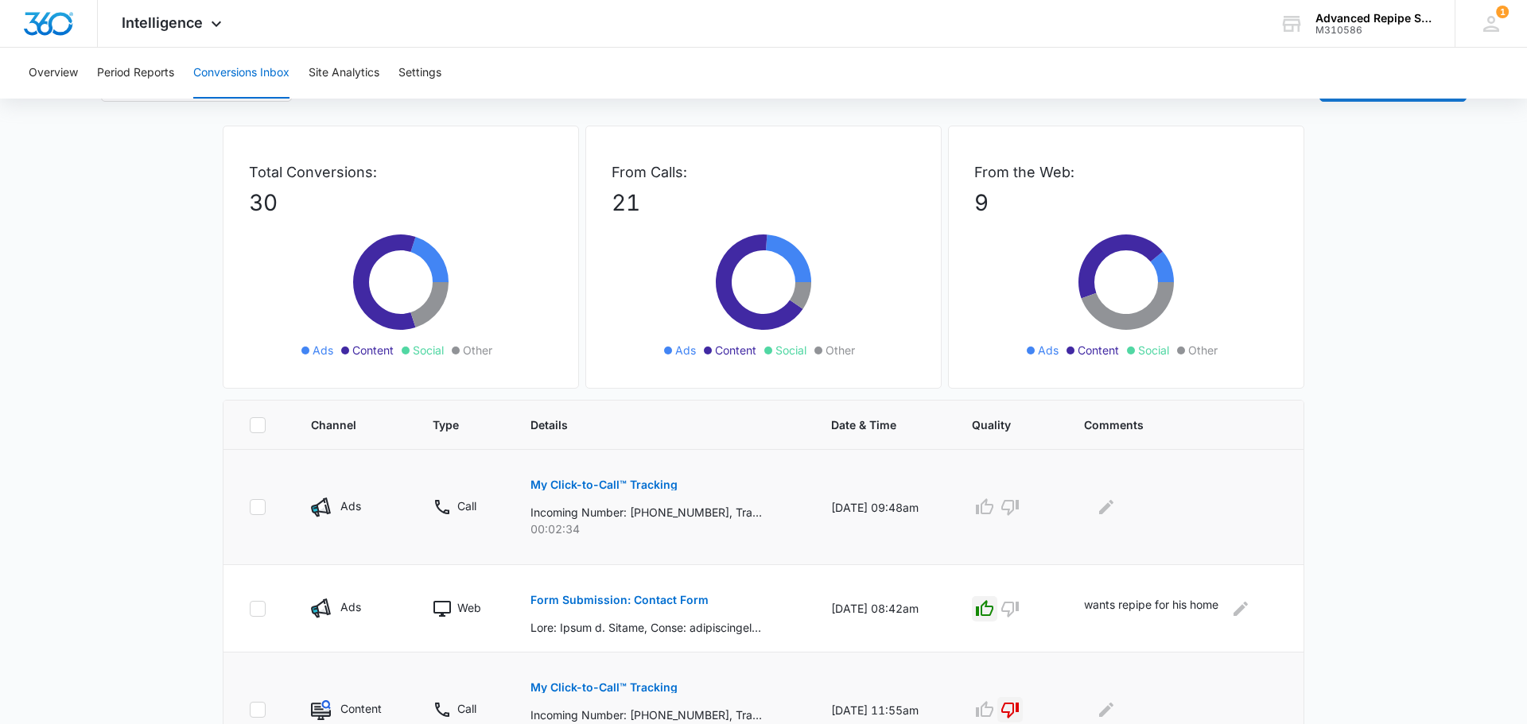
click at [585, 487] on p "My Click-to-Call™ Tracking" at bounding box center [603, 484] width 147 height 11
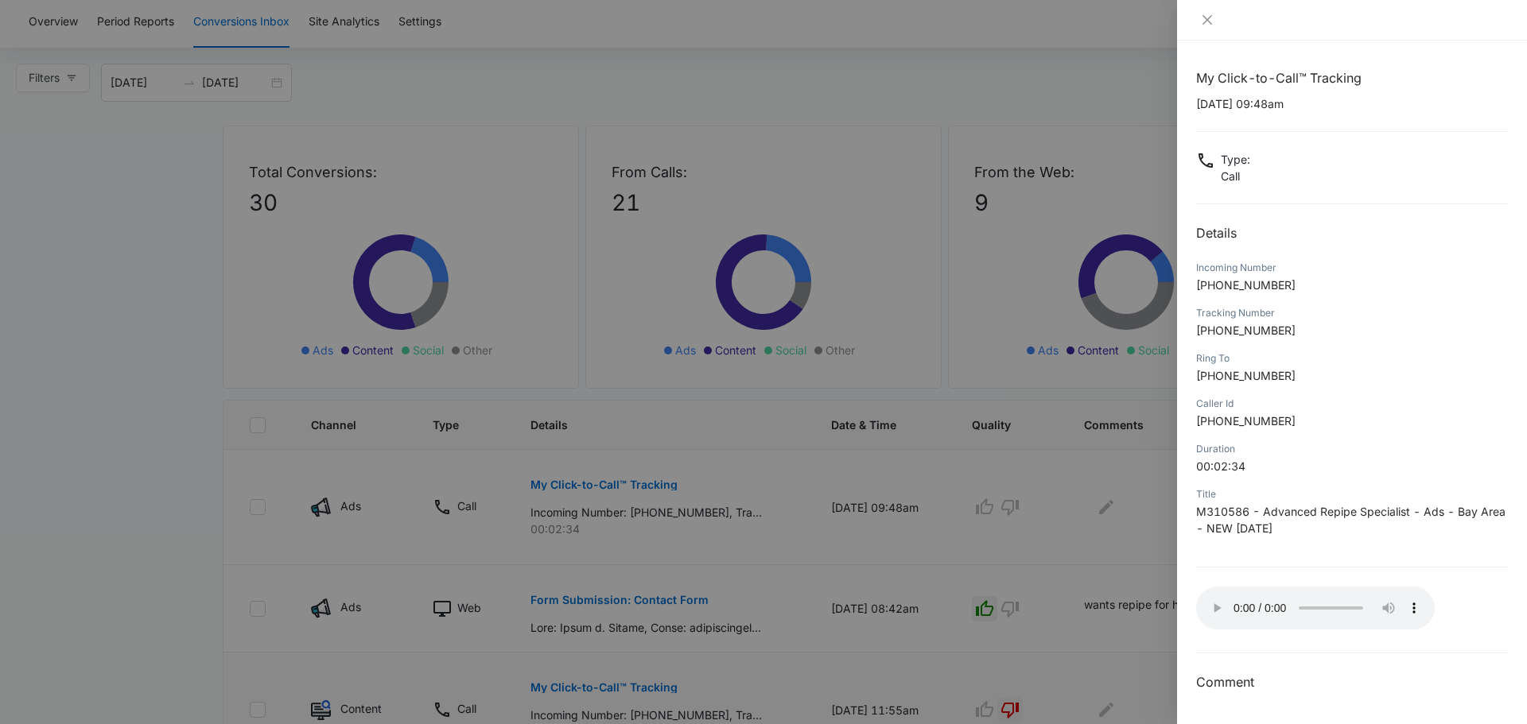
click at [921, 501] on div at bounding box center [763, 362] width 1527 height 724
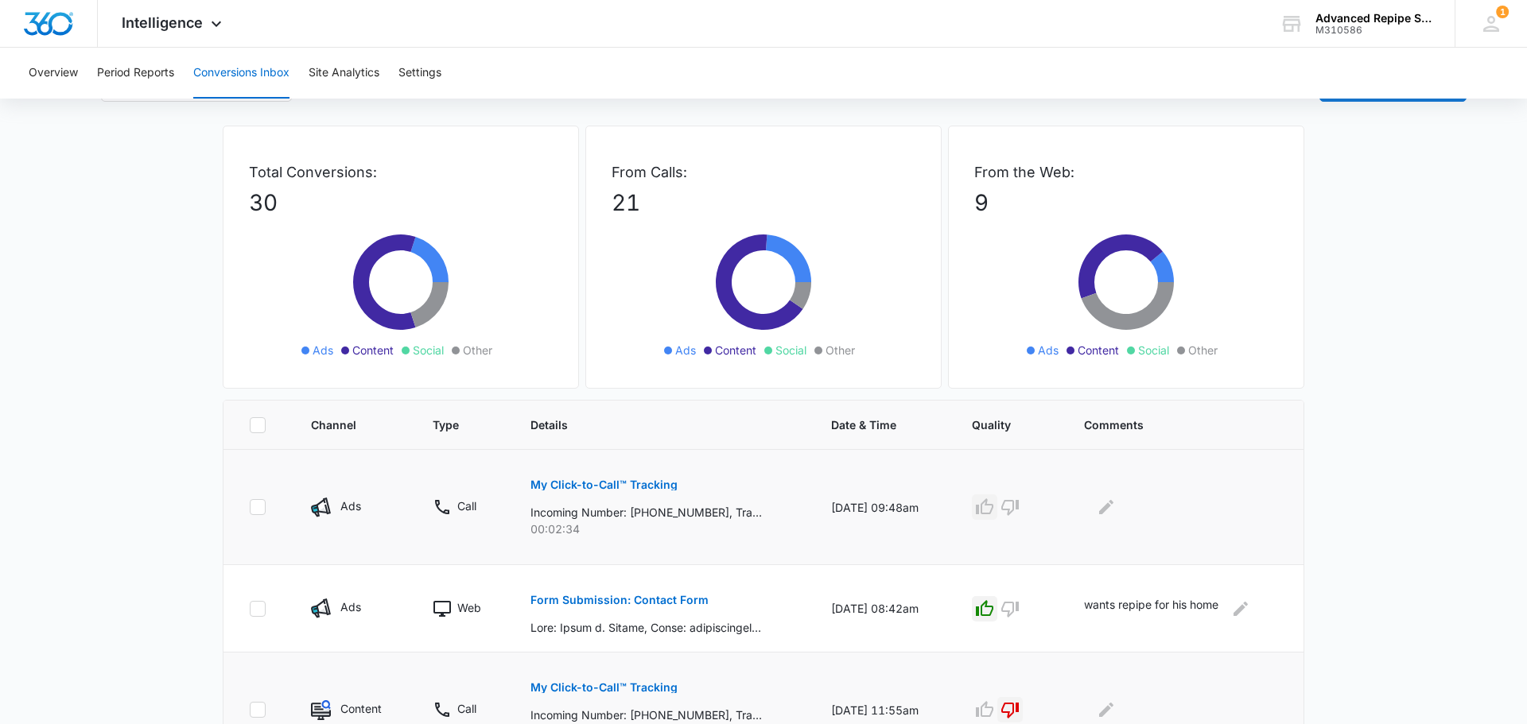
click at [994, 515] on icon "button" at bounding box center [984, 507] width 19 height 19
click at [1110, 505] on icon "Edit Comments" at bounding box center [1106, 507] width 14 height 14
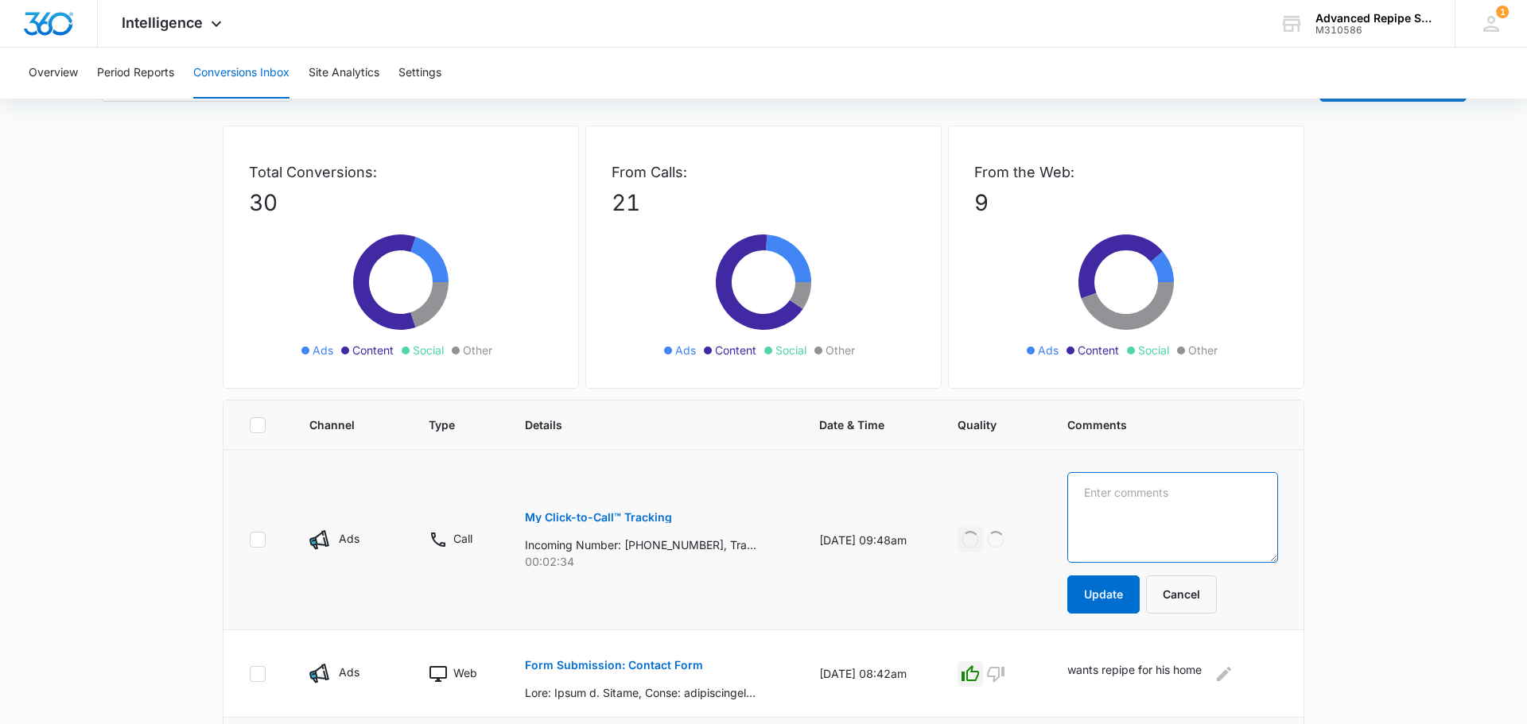
click at [1112, 504] on textarea at bounding box center [1172, 517] width 211 height 91
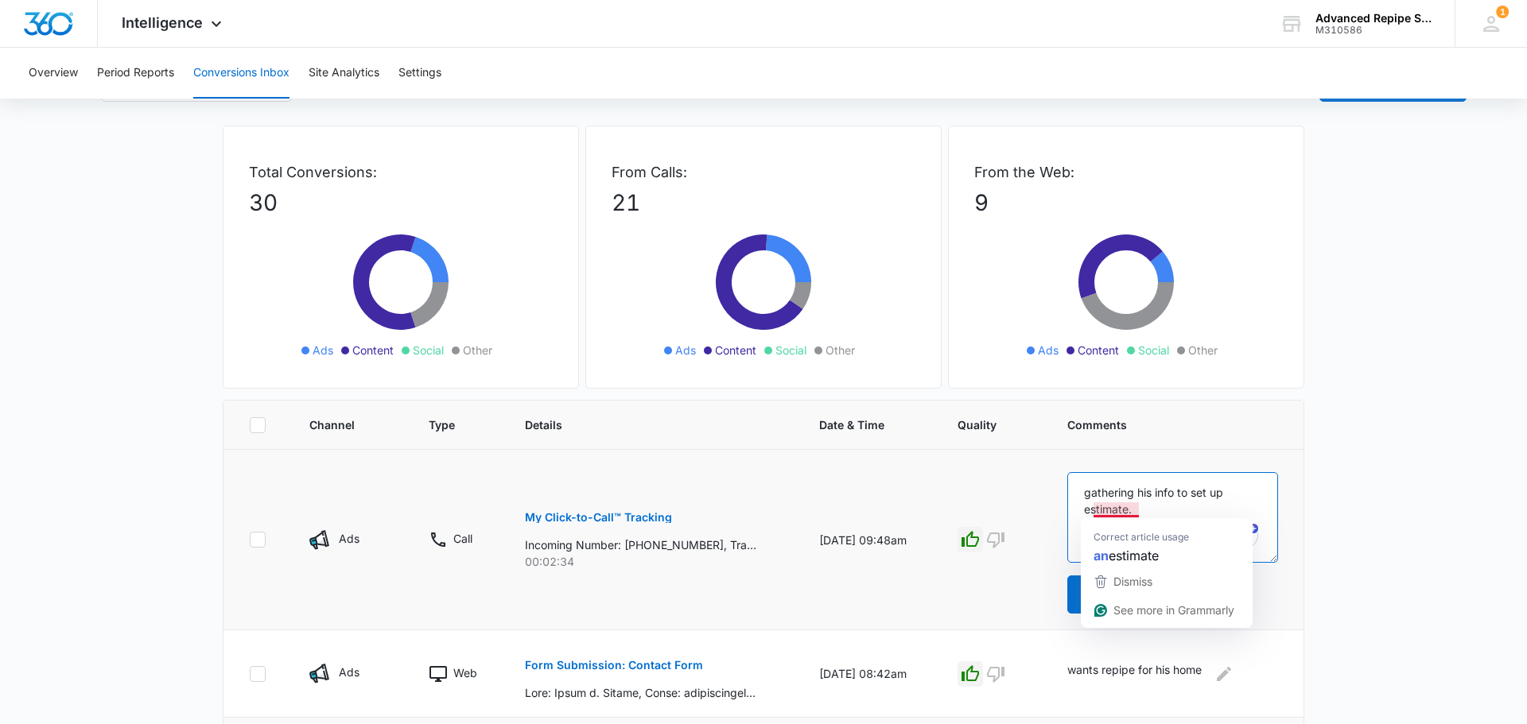
click at [1133, 503] on textarea "gathering his info to set up estimate." at bounding box center [1172, 517] width 211 height 91
type textarea "gathering his info to set up an estimate."
click at [1090, 607] on button "Update" at bounding box center [1103, 595] width 72 height 38
click at [1118, 590] on button "Update" at bounding box center [1103, 595] width 72 height 38
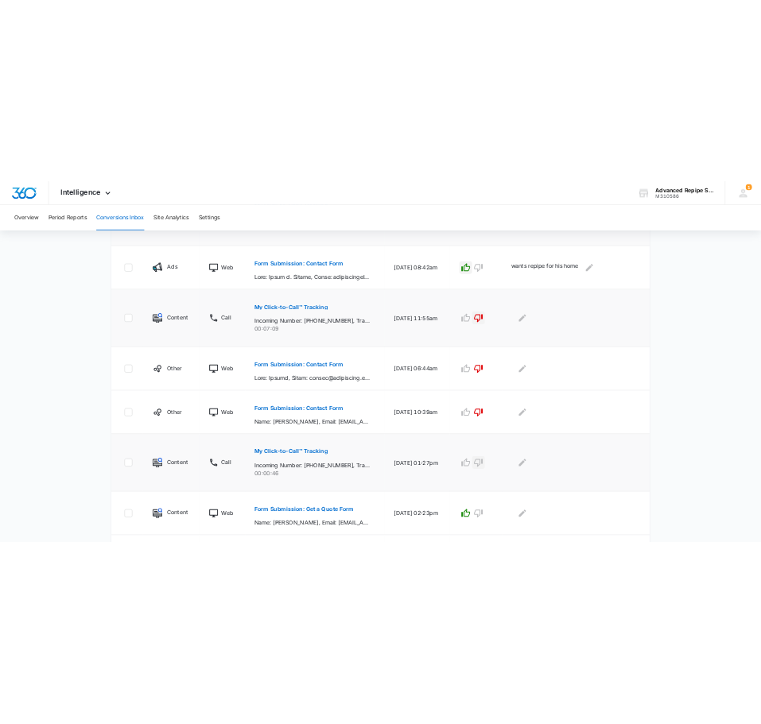
scroll to position [495, 0]
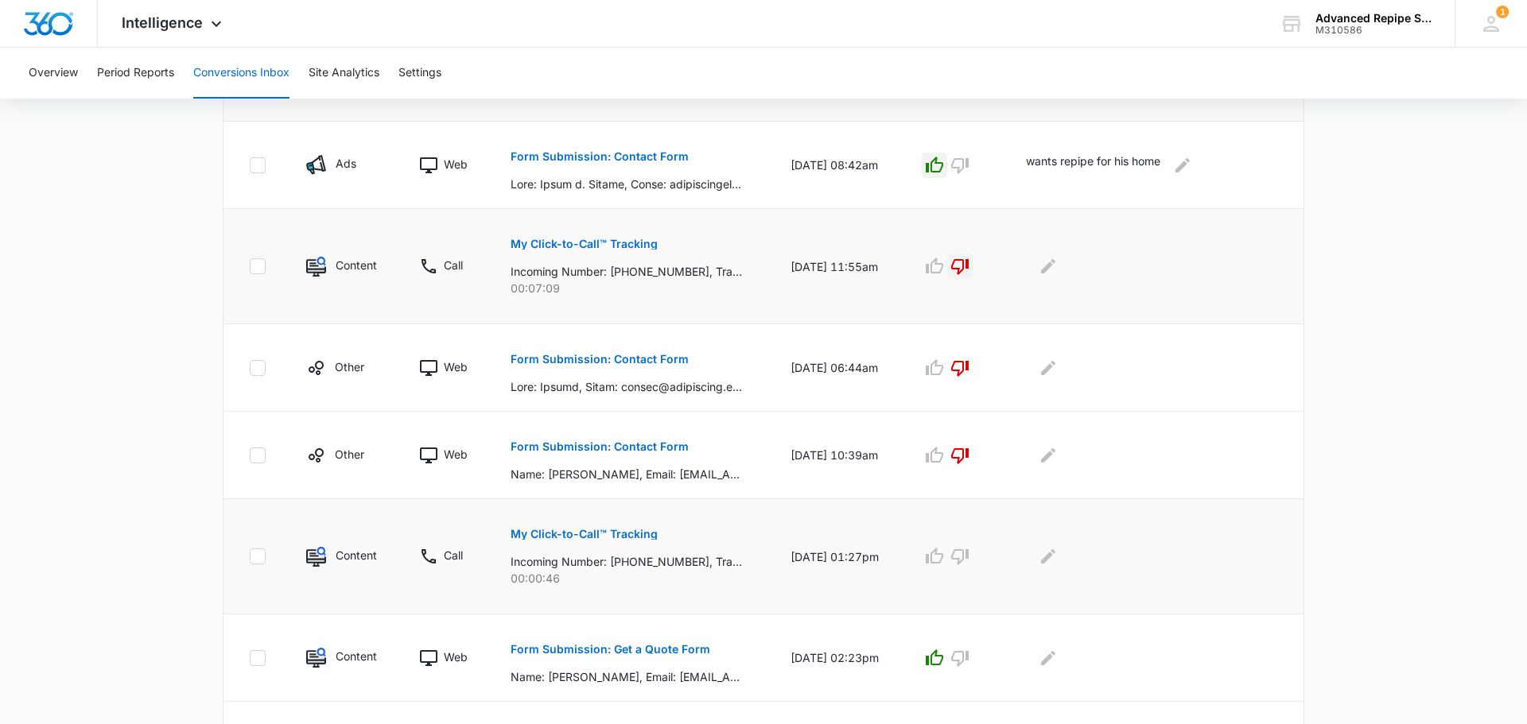
click at [582, 530] on p "My Click-to-Call™ Tracking" at bounding box center [583, 534] width 147 height 11
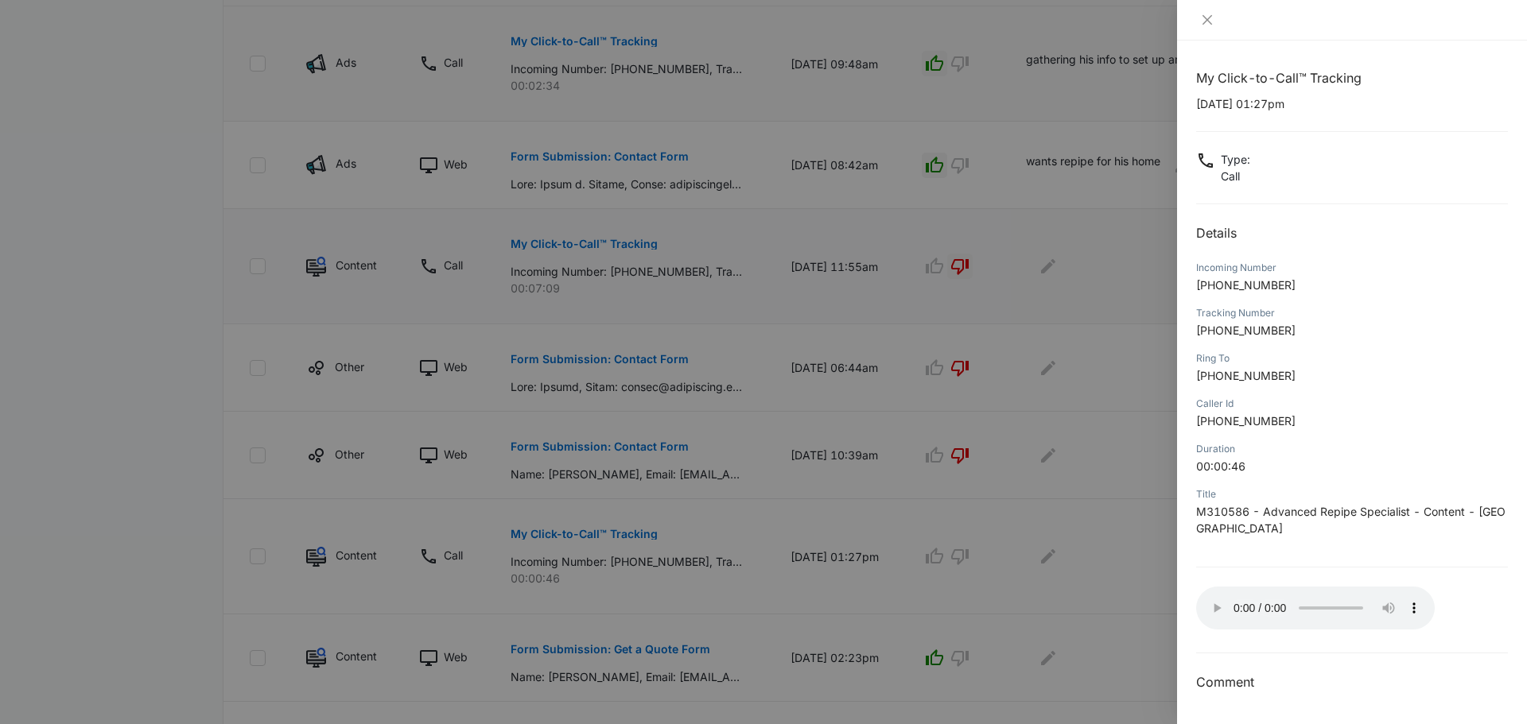
click at [750, 541] on div at bounding box center [763, 362] width 1527 height 724
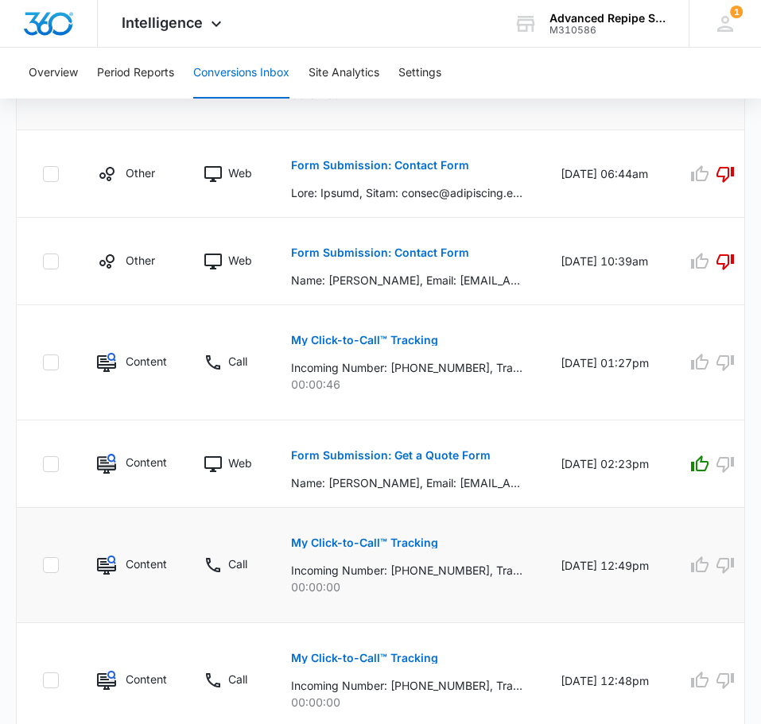
scroll to position [1270, 0]
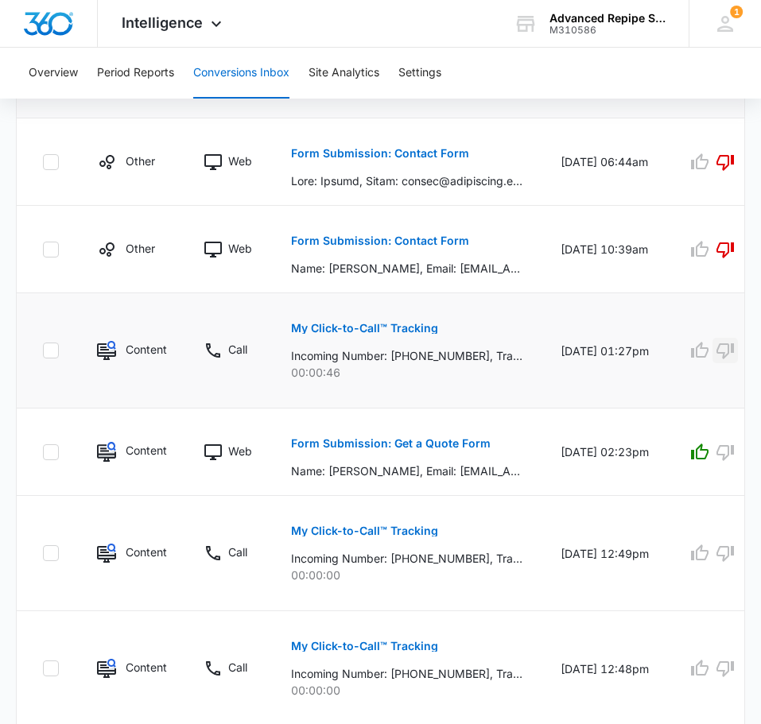
click at [730, 346] on icon "button" at bounding box center [724, 351] width 17 height 16
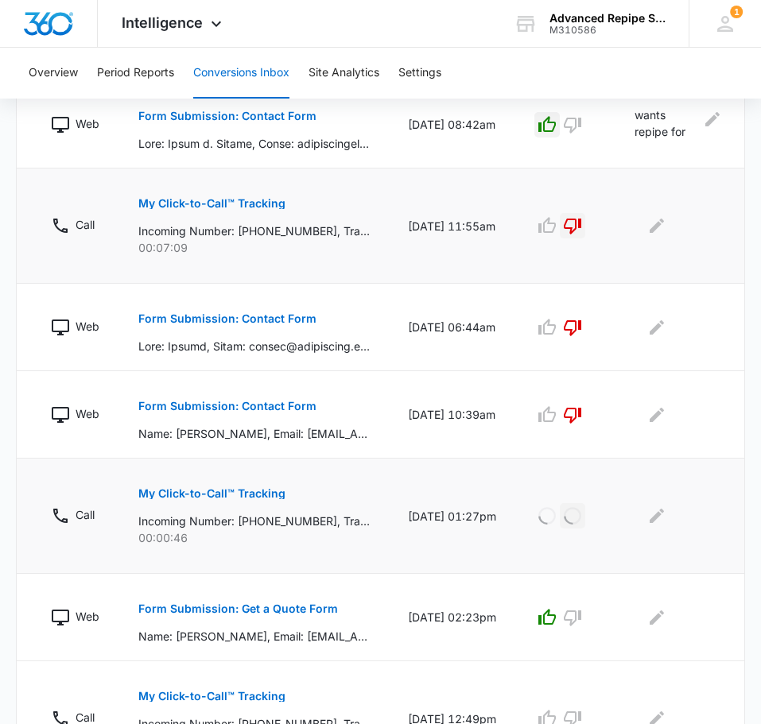
scroll to position [1104, 0]
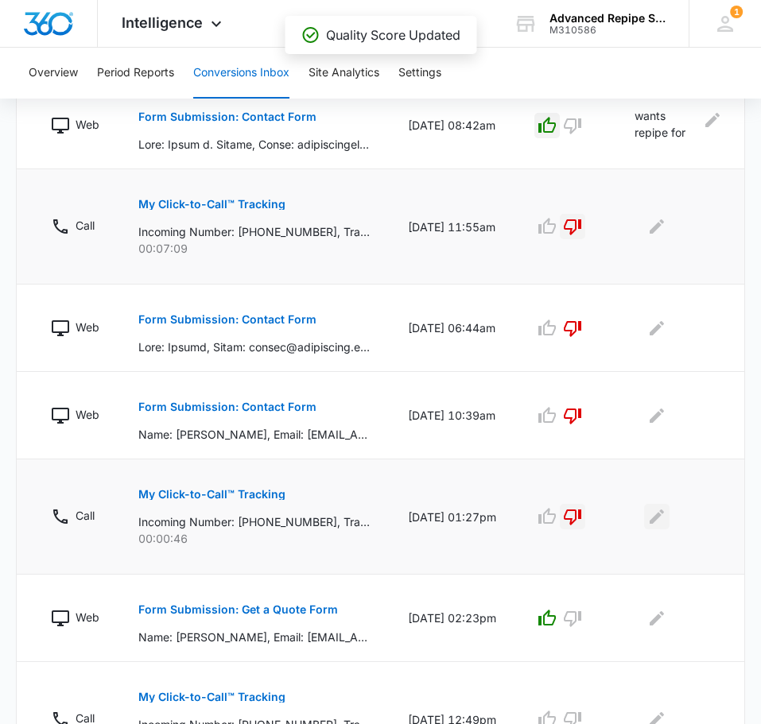
click at [654, 521] on icon "Edit Comments" at bounding box center [657, 517] width 14 height 14
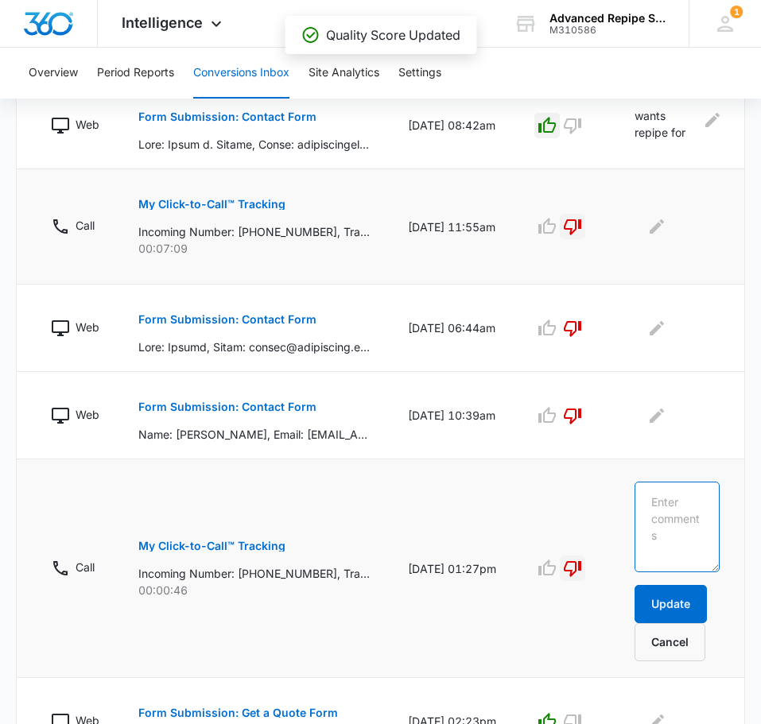
click at [655, 522] on textarea at bounding box center [676, 527] width 85 height 91
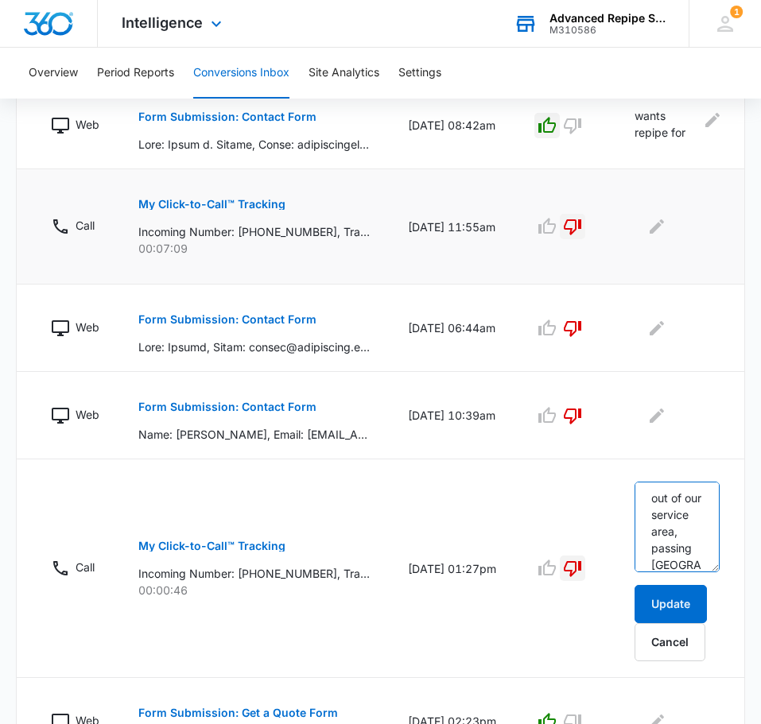
type textarea "out of our service area, passing auburn."
click at [662, 605] on button "Update" at bounding box center [670, 604] width 72 height 38
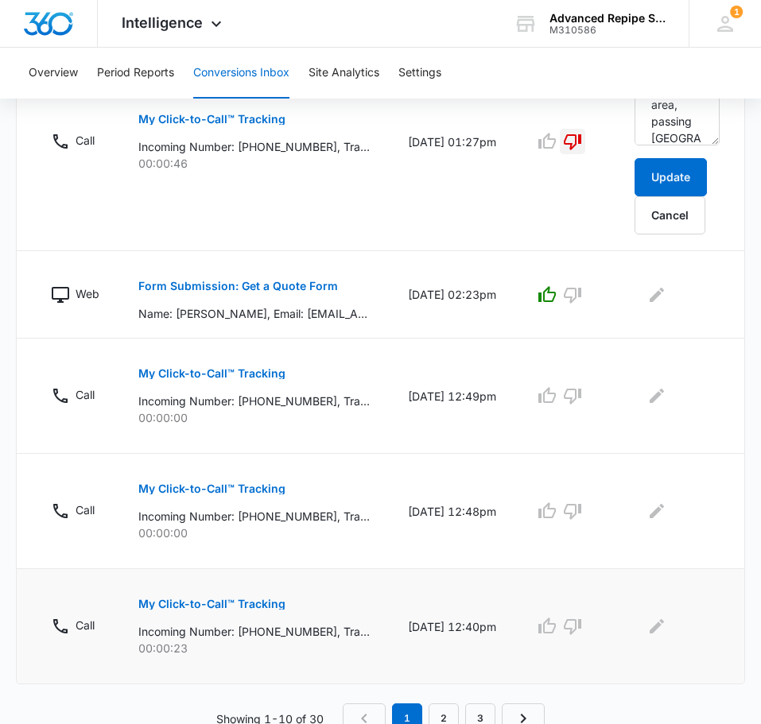
scroll to position [1437, 0]
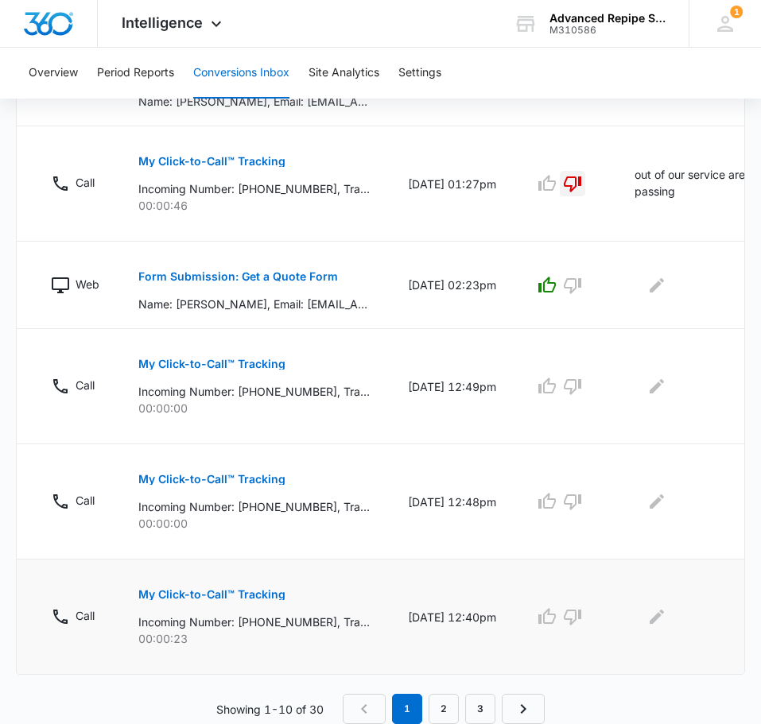
click at [219, 587] on button "My Click-to-Call™ Tracking" at bounding box center [211, 595] width 147 height 38
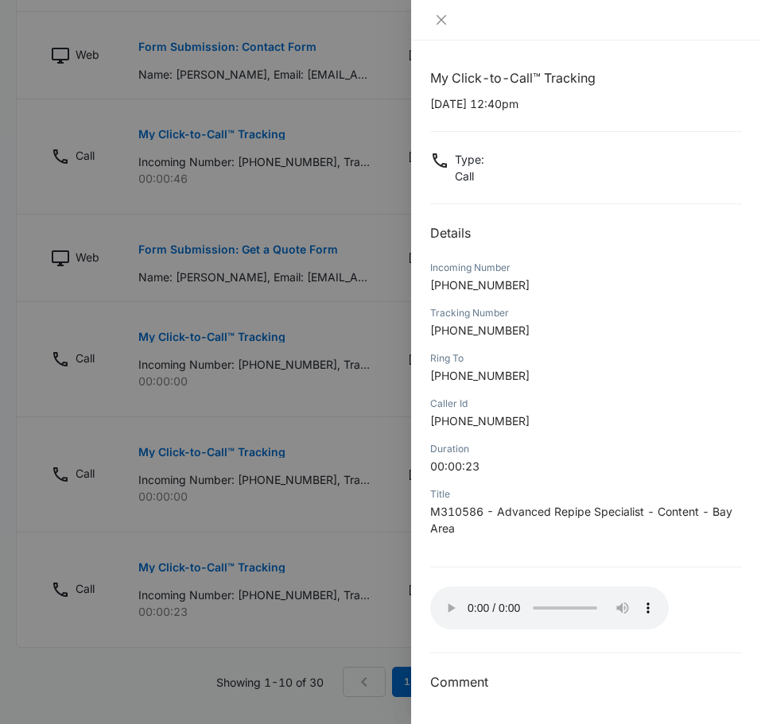
scroll to position [1457, 0]
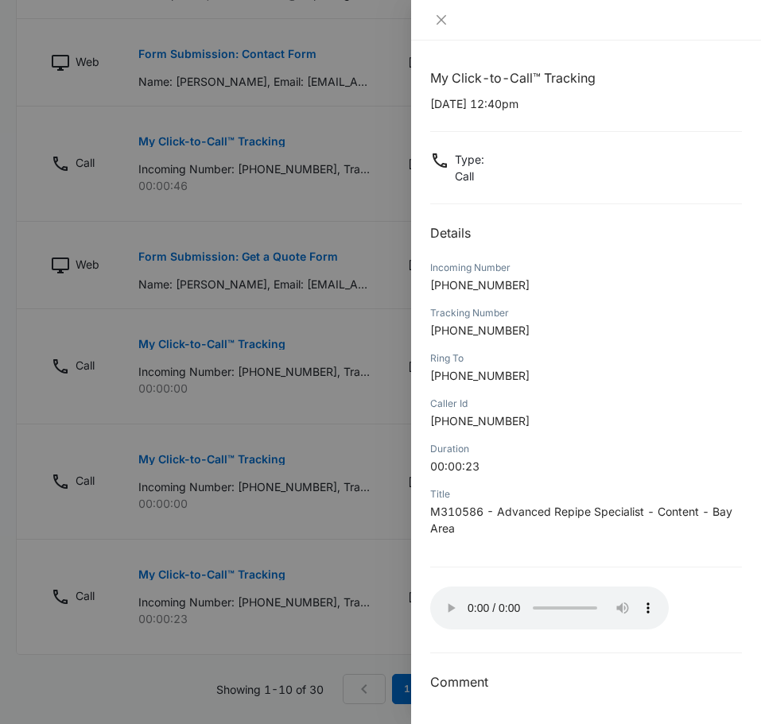
click at [269, 341] on div at bounding box center [380, 362] width 761 height 724
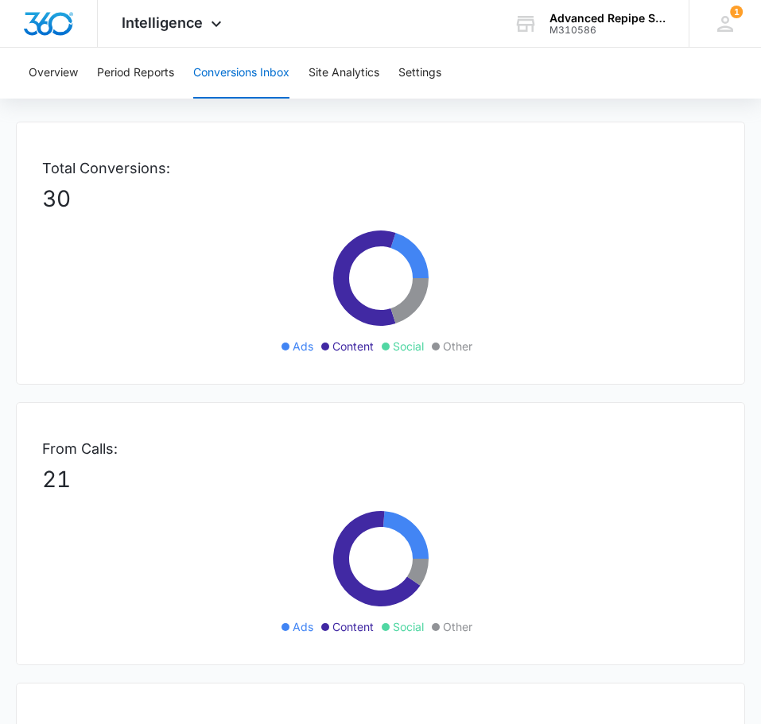
scroll to position [0, 0]
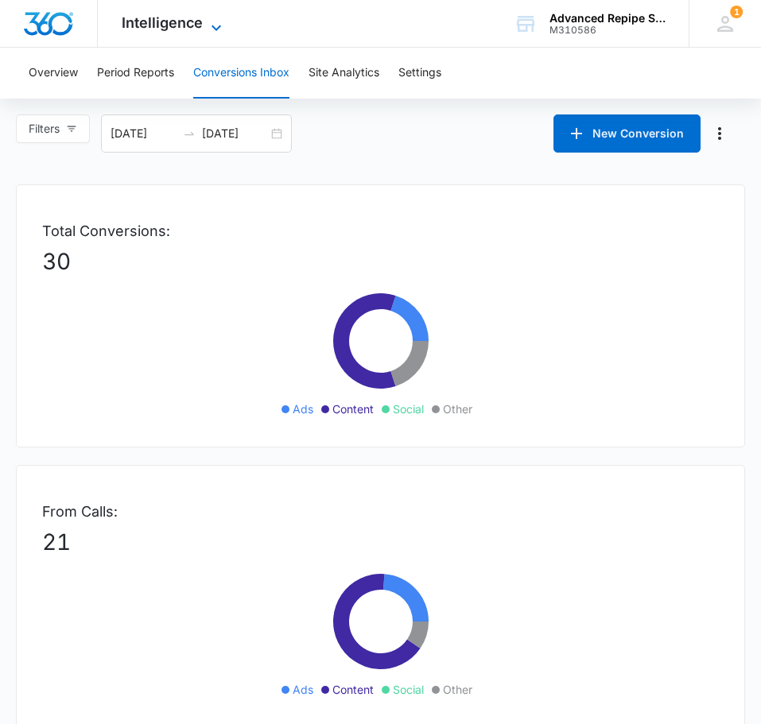
click at [196, 23] on span "Intelligence" at bounding box center [162, 22] width 81 height 17
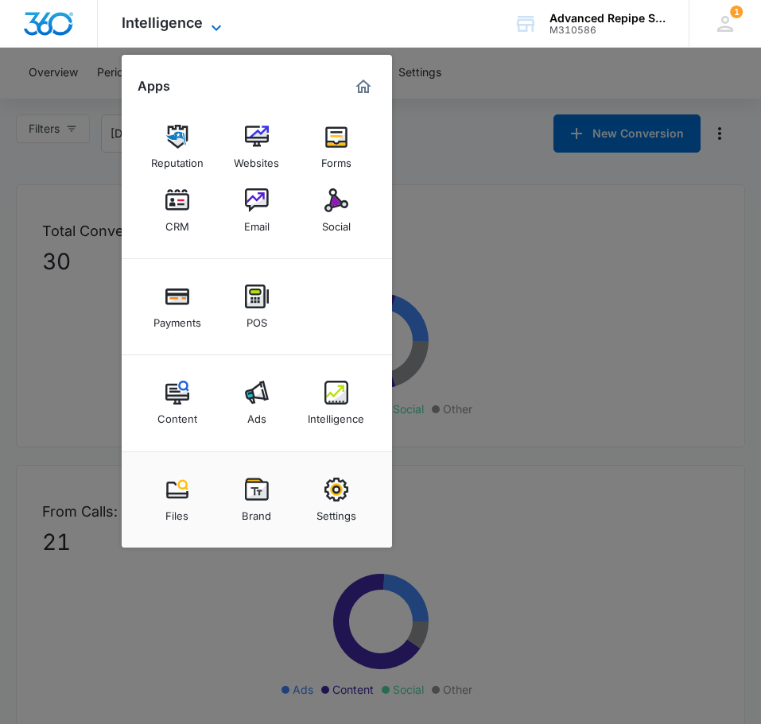
click at [195, 23] on span "Intelligence" at bounding box center [162, 22] width 81 height 17
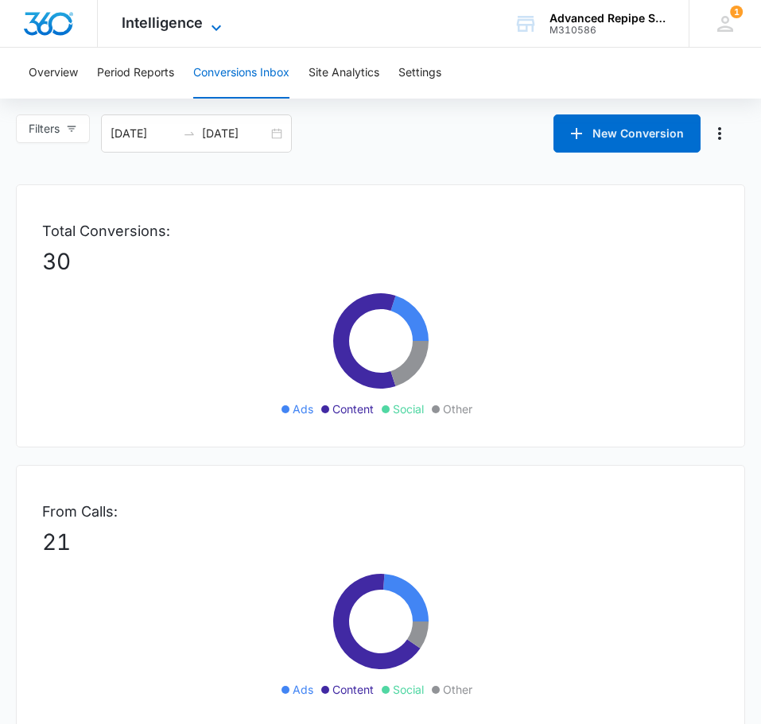
click at [195, 23] on span "Intelligence" at bounding box center [162, 22] width 81 height 17
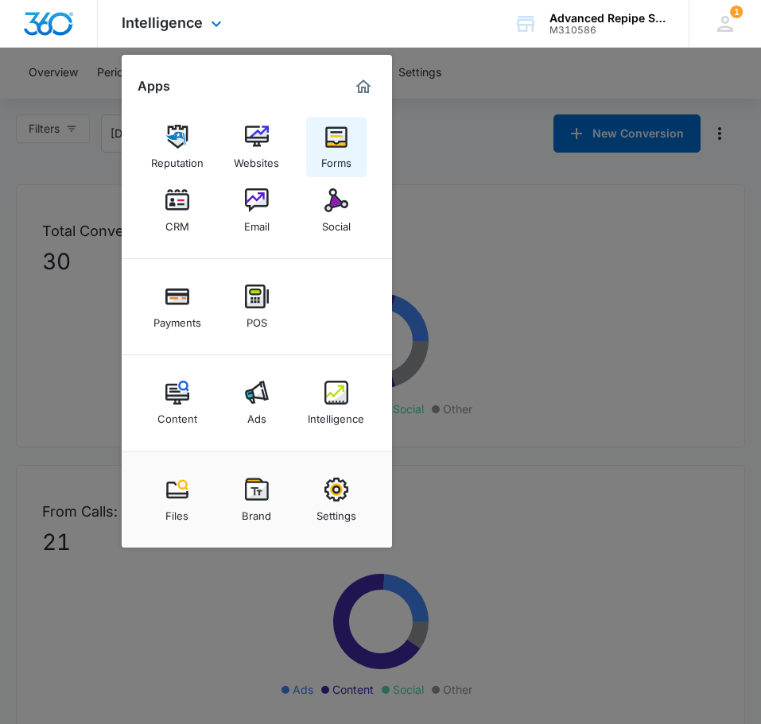
click at [341, 138] on img at bounding box center [336, 137] width 24 height 24
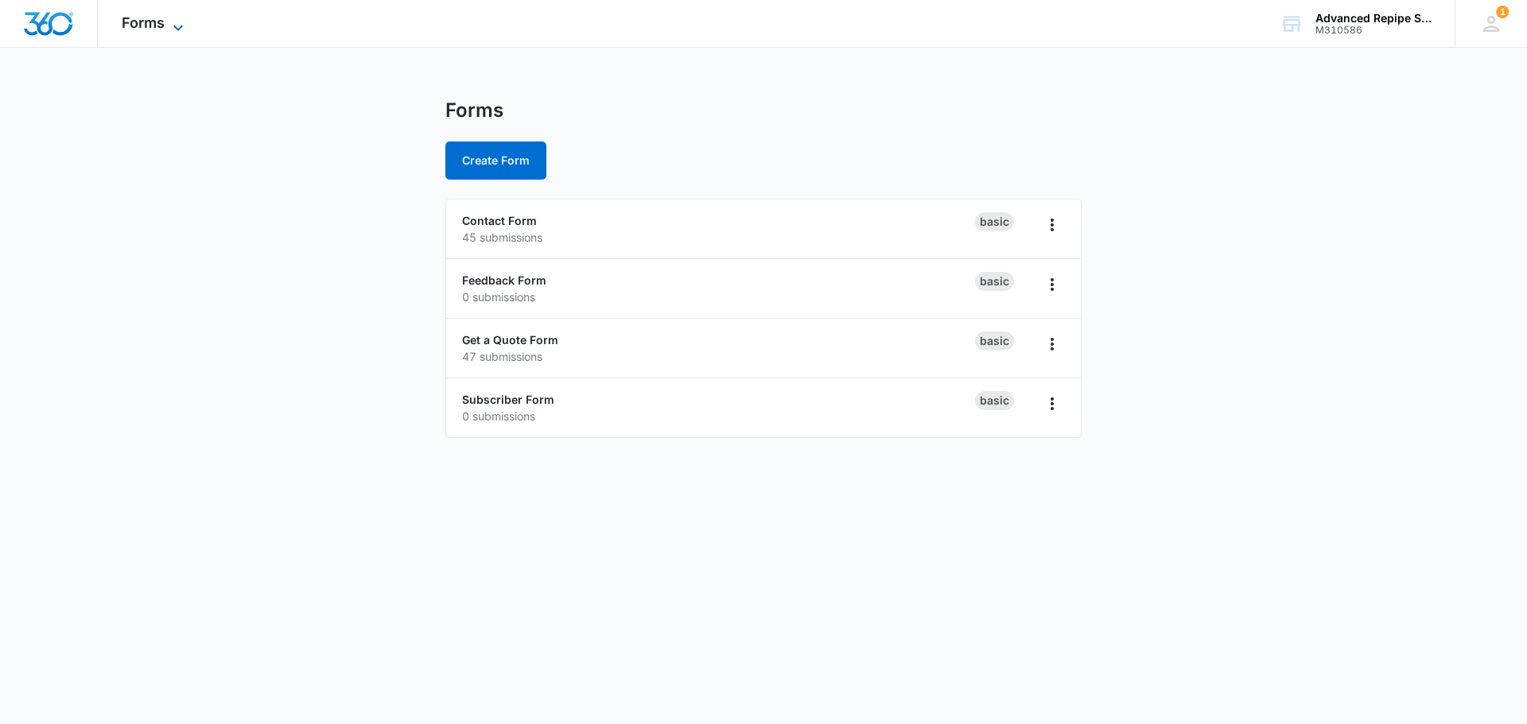
click at [134, 21] on span "Forms" at bounding box center [143, 22] width 43 height 17
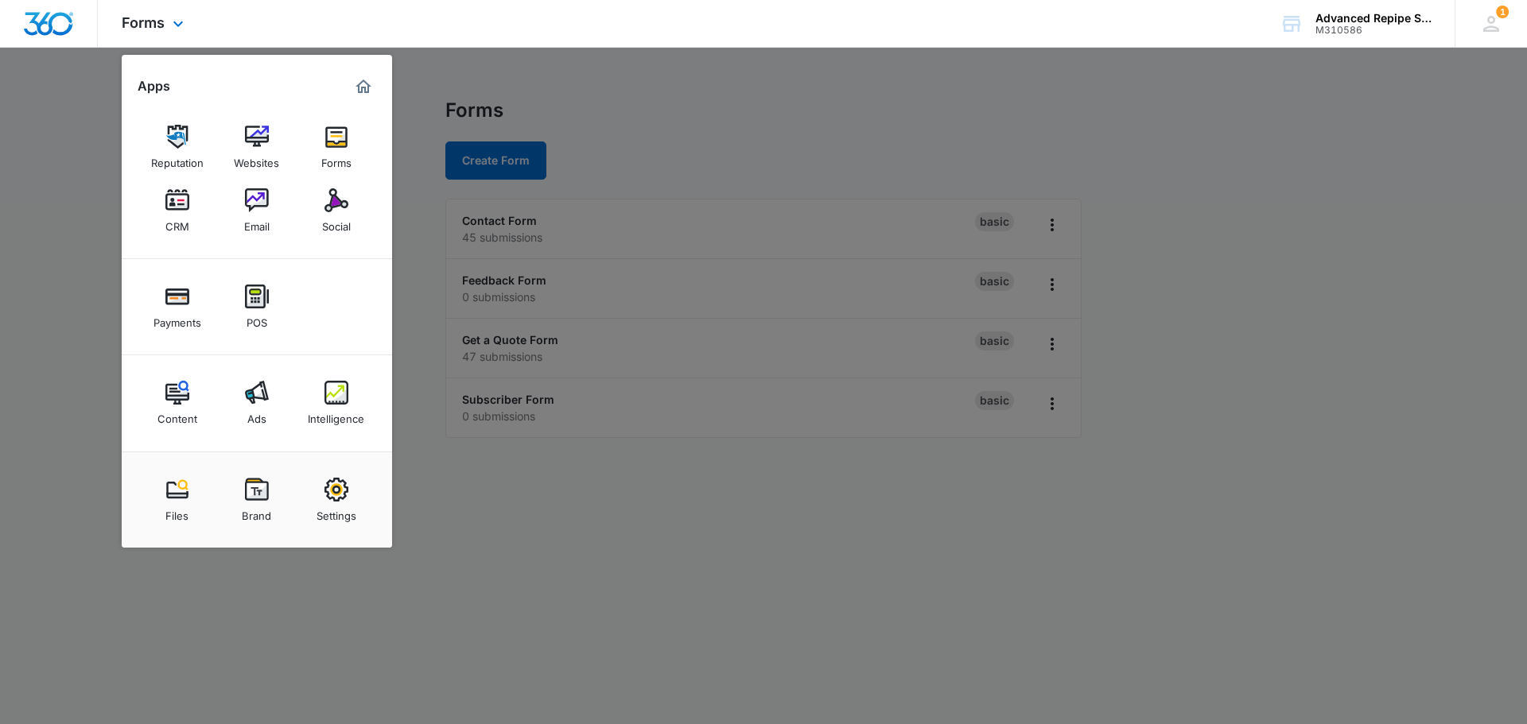
click at [50, 28] on img "Dashboard" at bounding box center [48, 24] width 51 height 24
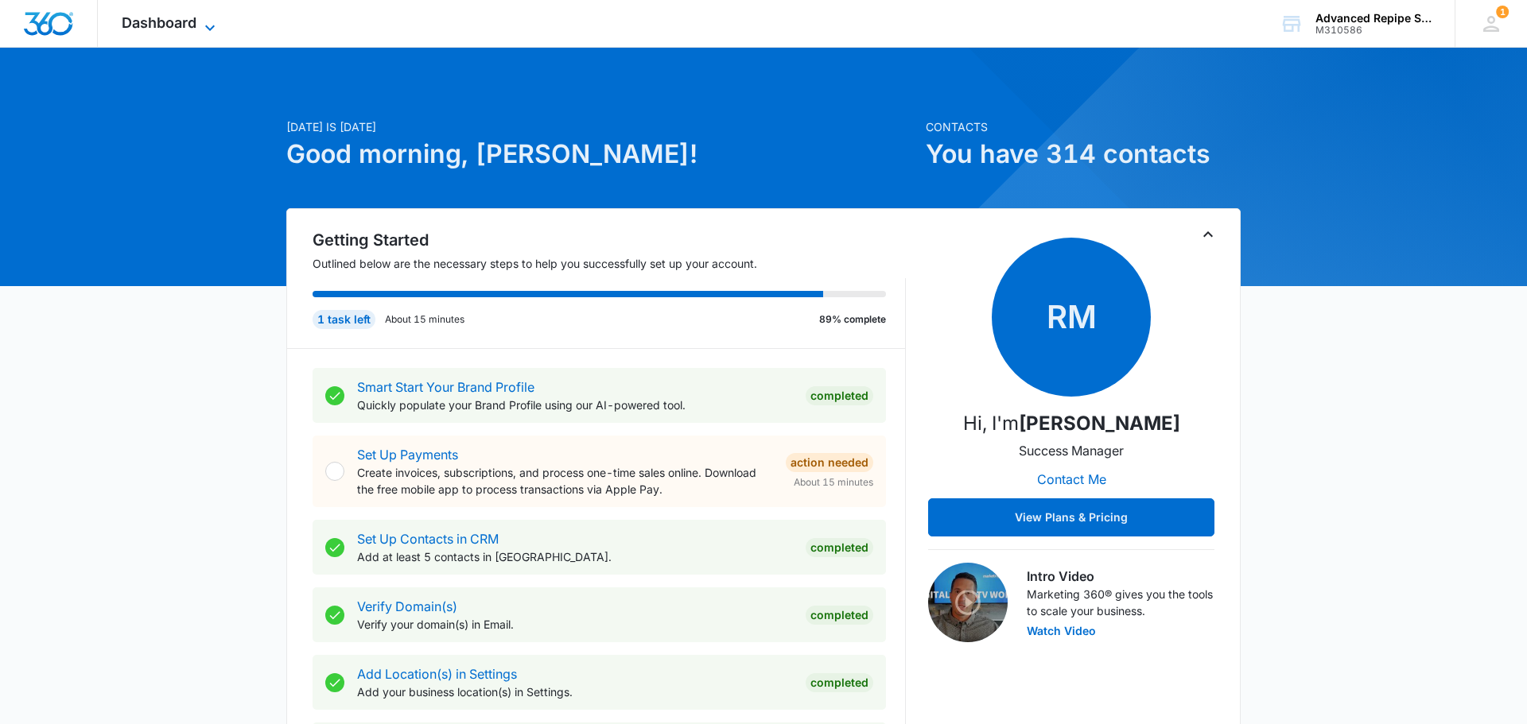
click at [180, 17] on span "Dashboard" at bounding box center [159, 22] width 75 height 17
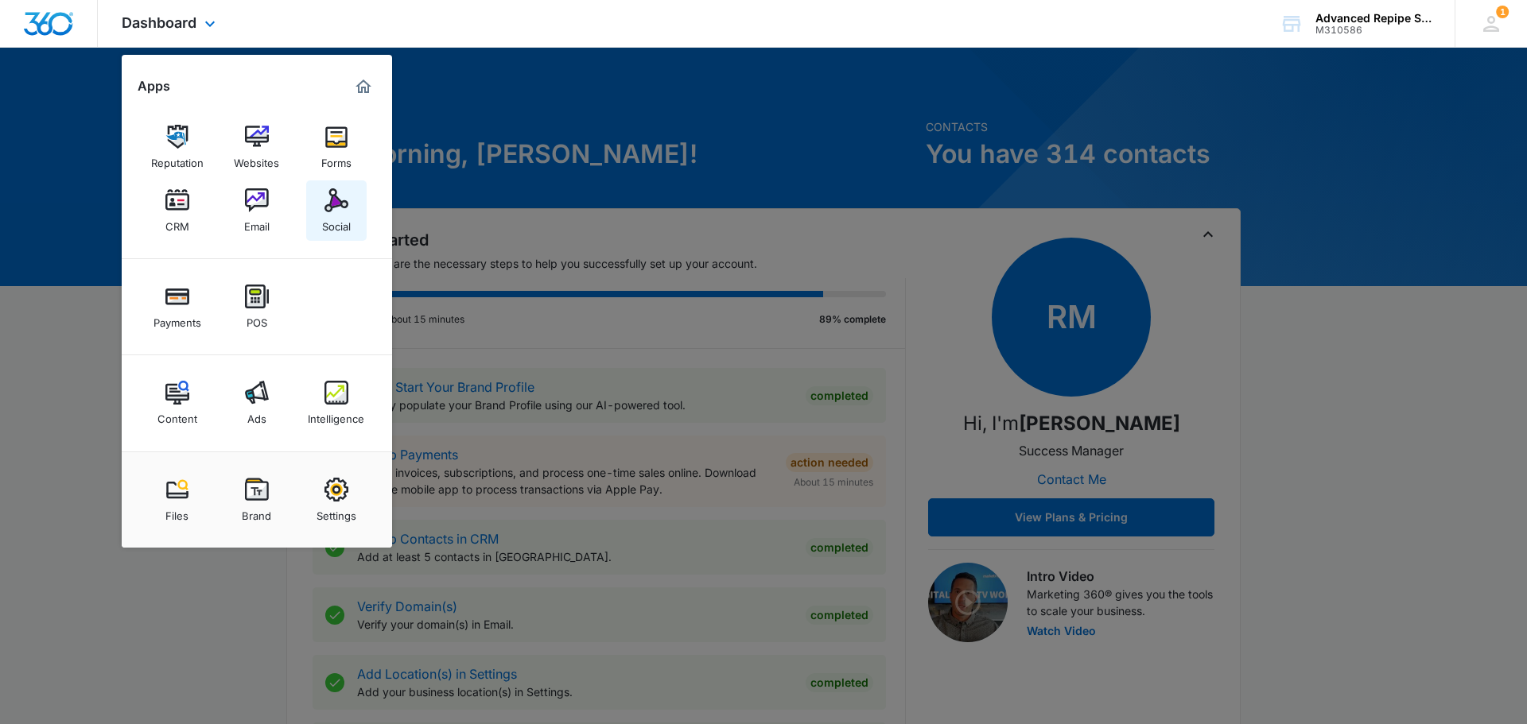
click at [340, 201] on img at bounding box center [336, 200] width 24 height 24
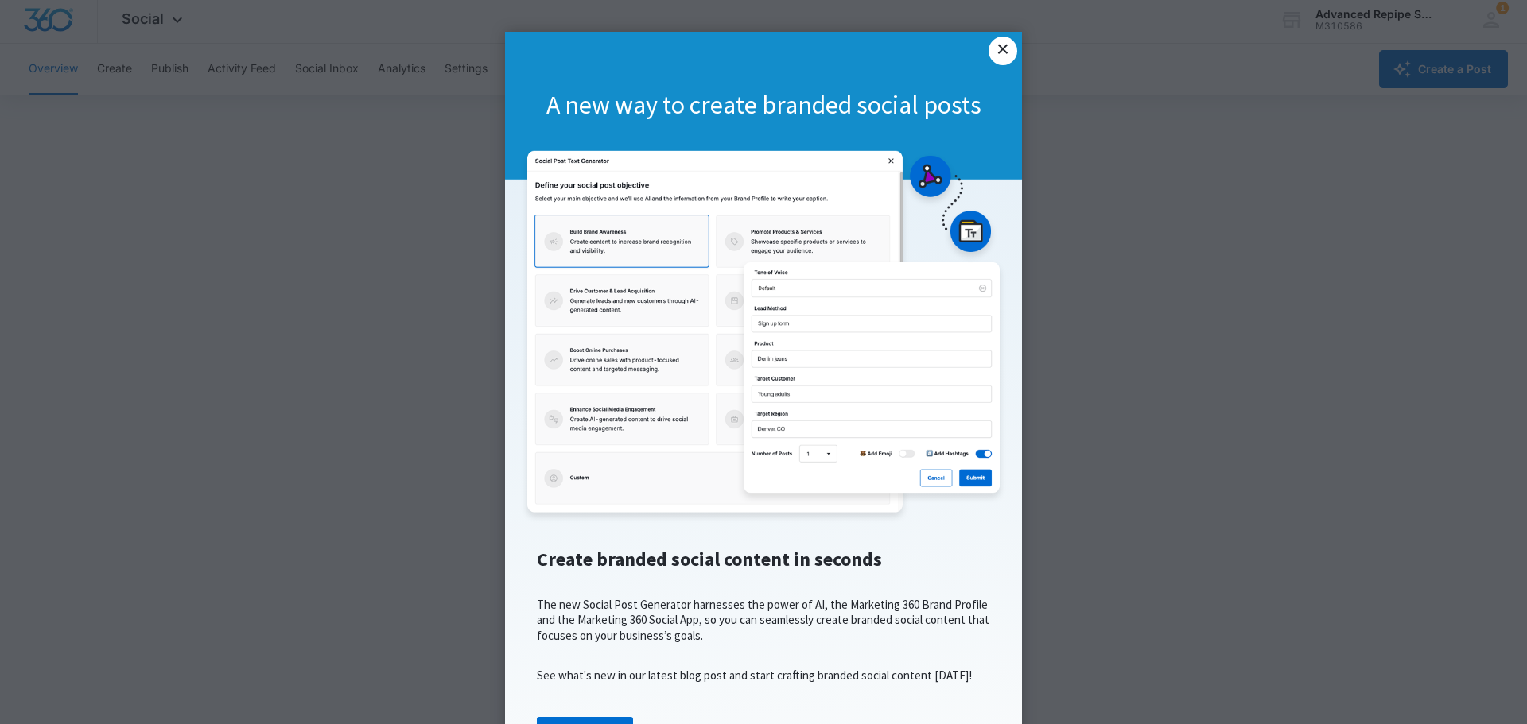
click at [760, 50] on link "×" at bounding box center [1002, 51] width 29 height 29
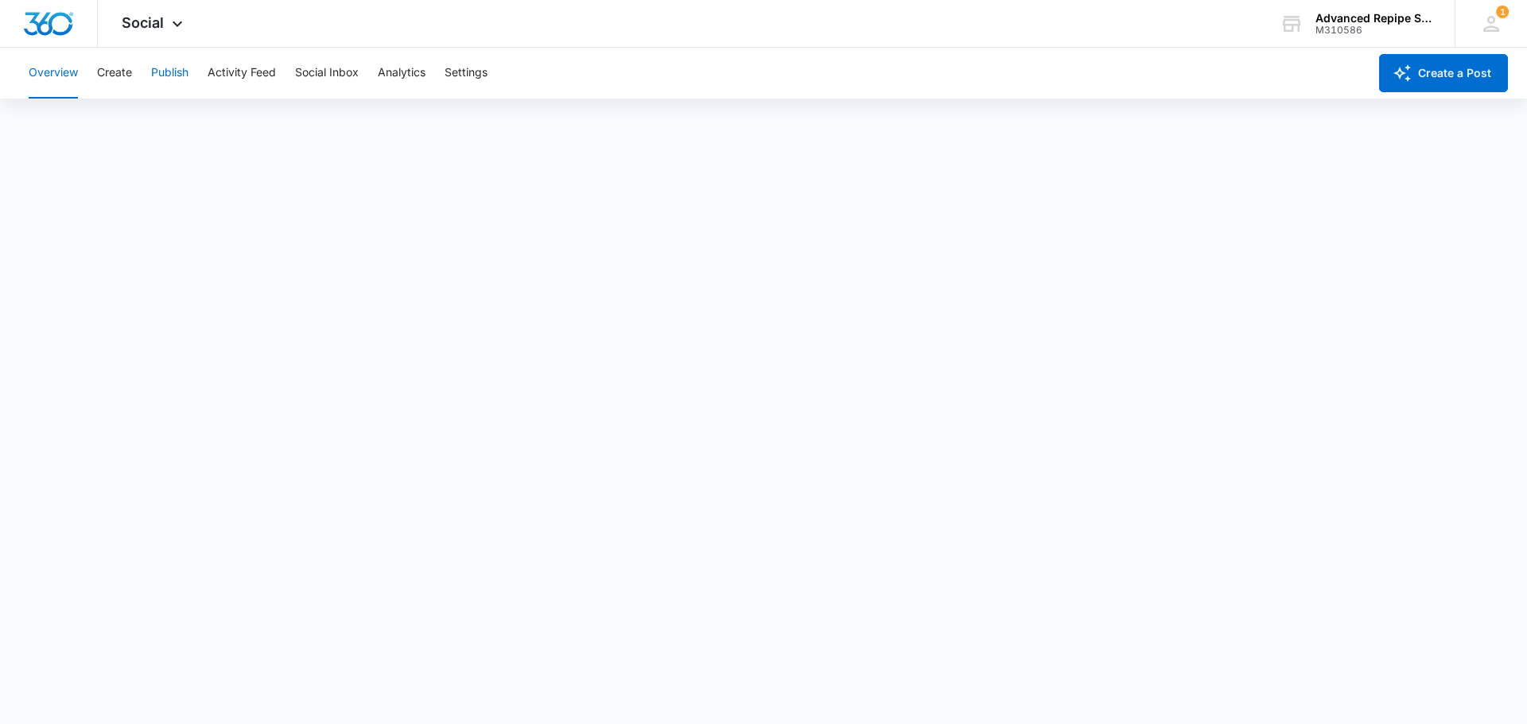
click at [166, 72] on button "Publish" at bounding box center [169, 73] width 37 height 51
click at [612, 140] on div "Calendar Schedules" at bounding box center [763, 121] width 1488 height 45
drag, startPoint x: 572, startPoint y: 83, endPoint x: 388, endPoint y: 55, distance: 186.5
click at [572, 82] on div "Overview Create Publish Activity Feed Social Inbox Analytics Settings" at bounding box center [693, 73] width 1348 height 51
click at [317, 69] on button "Social Inbox" at bounding box center [327, 73] width 64 height 51
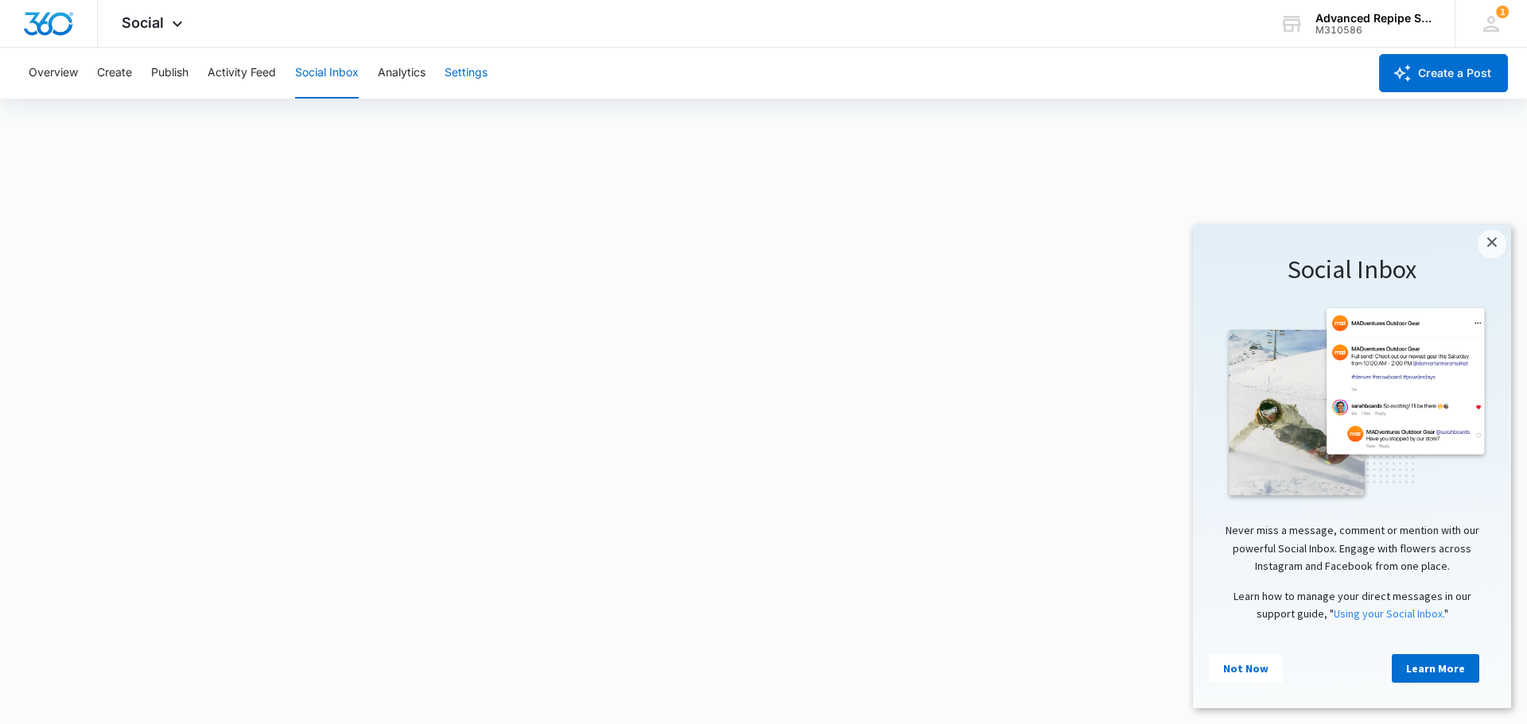
click at [464, 79] on button "Settings" at bounding box center [465, 73] width 43 height 51
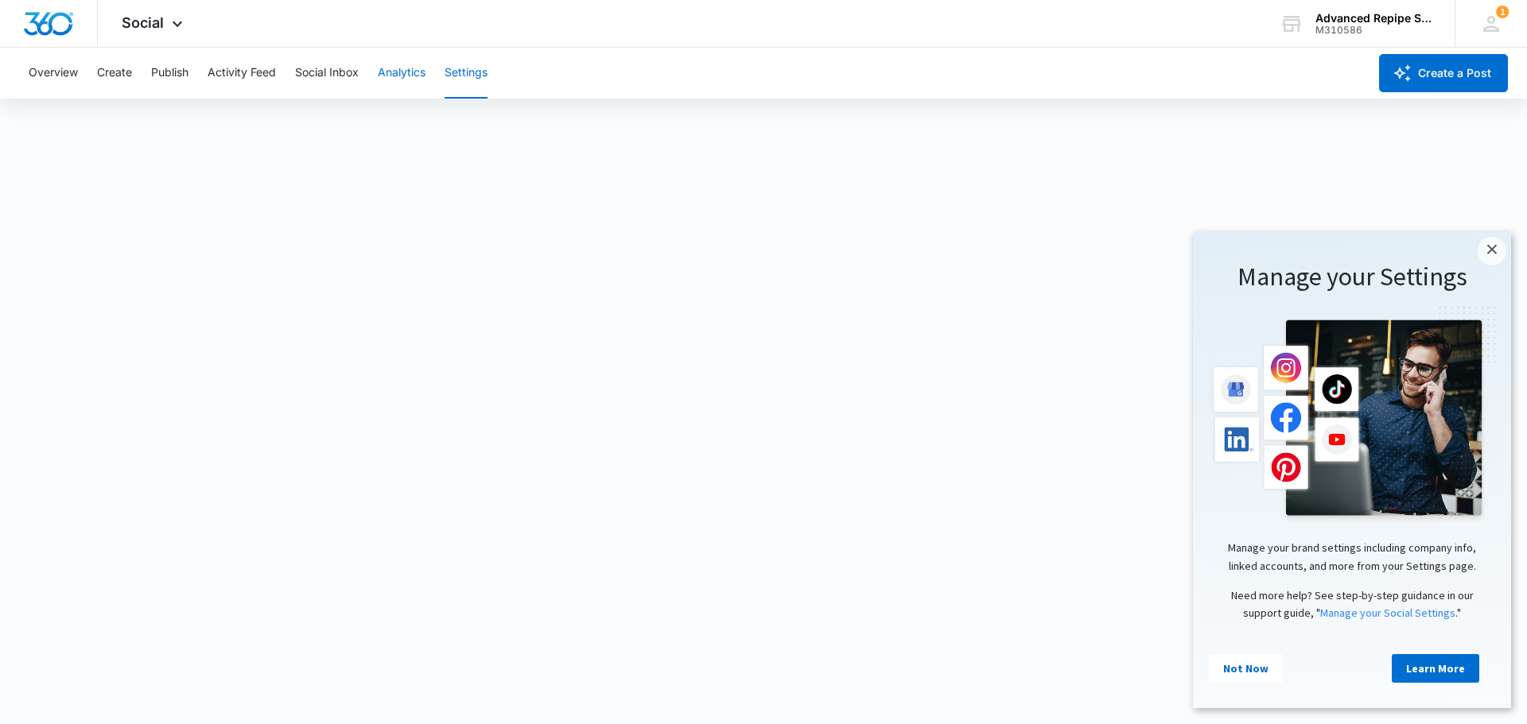
click at [382, 64] on button "Analytics" at bounding box center [402, 73] width 48 height 51
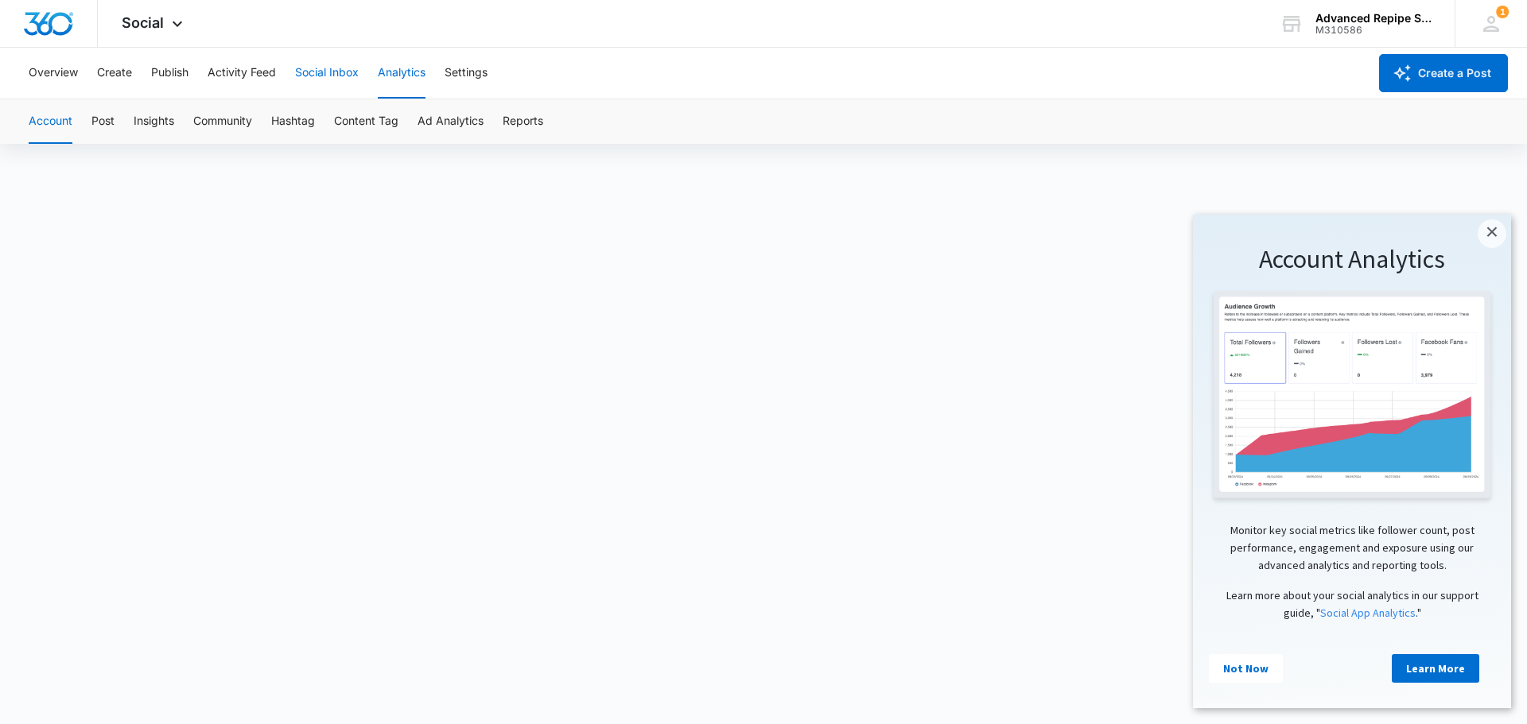
click at [318, 78] on button "Social Inbox" at bounding box center [327, 73] width 64 height 51
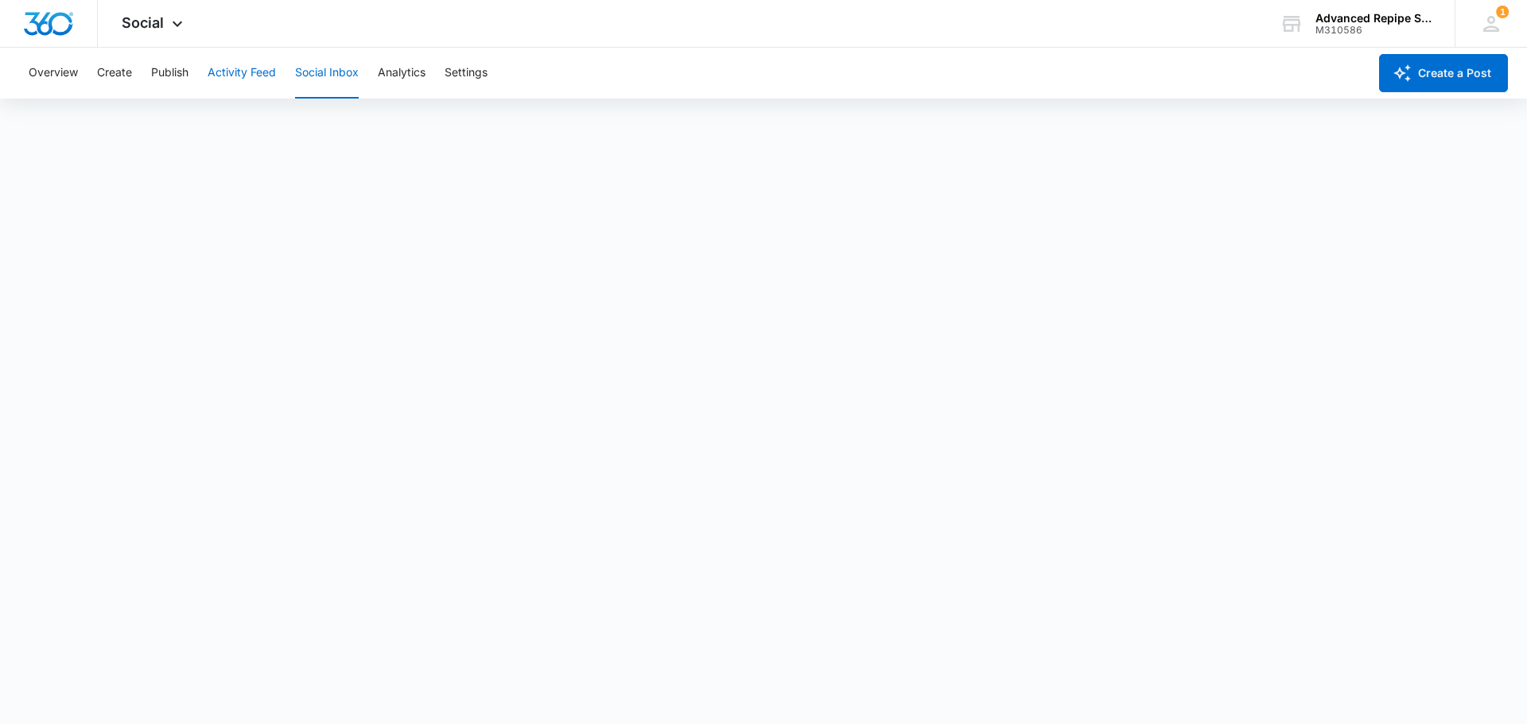
click at [268, 84] on button "Activity Feed" at bounding box center [242, 73] width 68 height 51
click at [172, 85] on button "Publish" at bounding box center [169, 73] width 37 height 51
click at [39, 63] on button "Overview" at bounding box center [53, 73] width 49 height 51
click at [128, 77] on button "Create" at bounding box center [114, 73] width 35 height 51
click at [168, 117] on button "Approvals" at bounding box center [155, 121] width 53 height 45
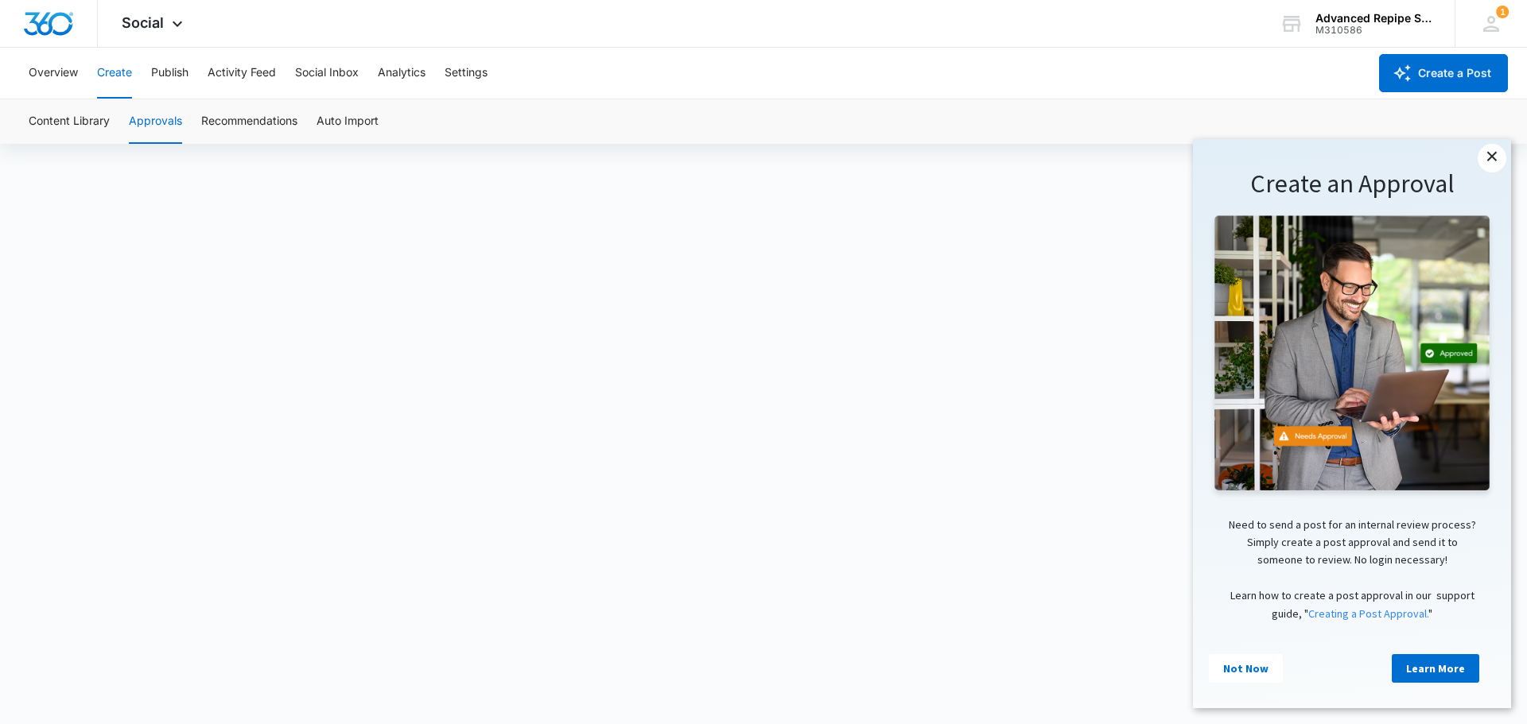
click at [760, 152] on link "×" at bounding box center [1491, 158] width 29 height 29
